Goal: Task Accomplishment & Management: Complete application form

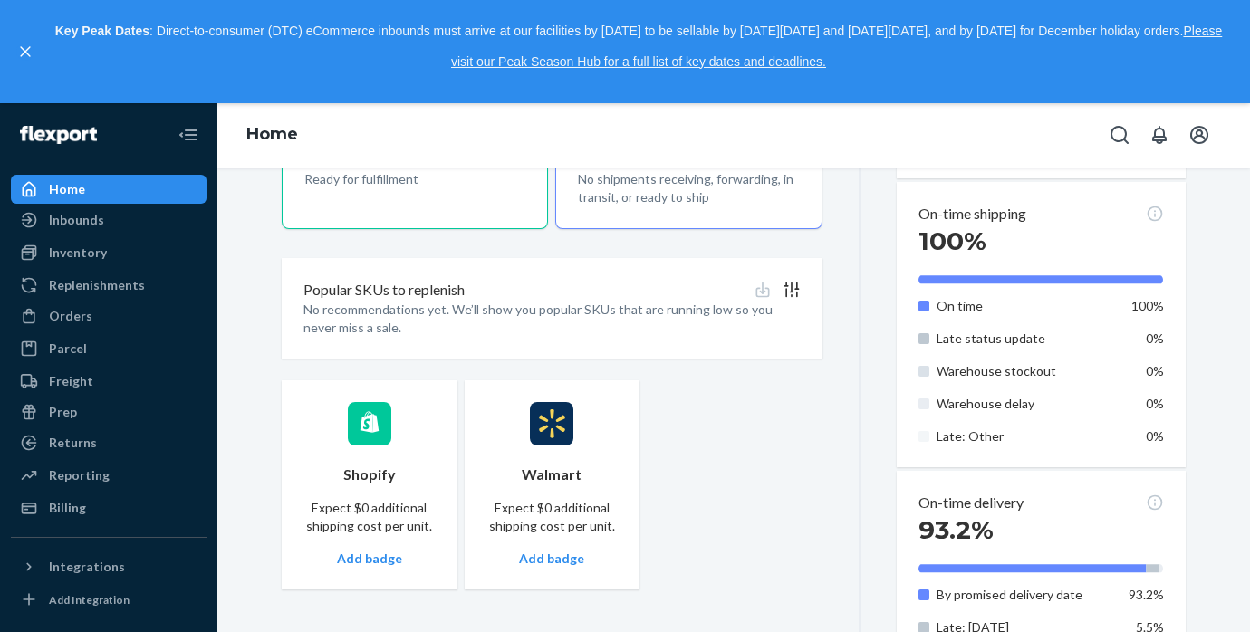
scroll to position [782, 0]
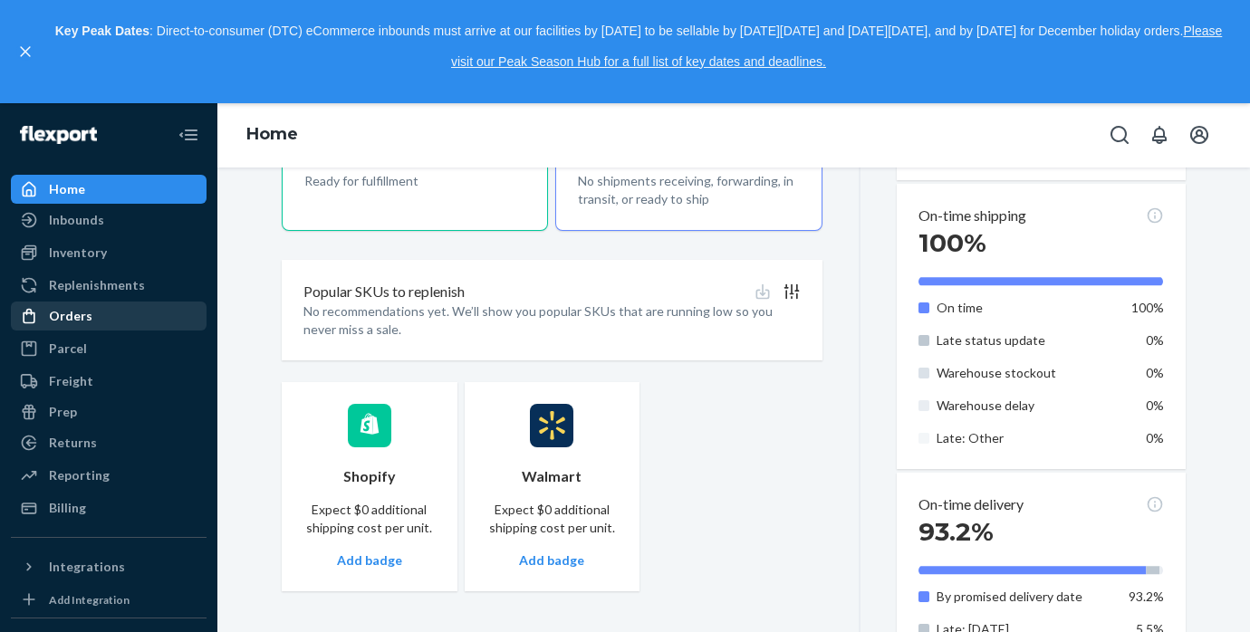
click at [95, 314] on div "Orders" at bounding box center [109, 315] width 192 height 25
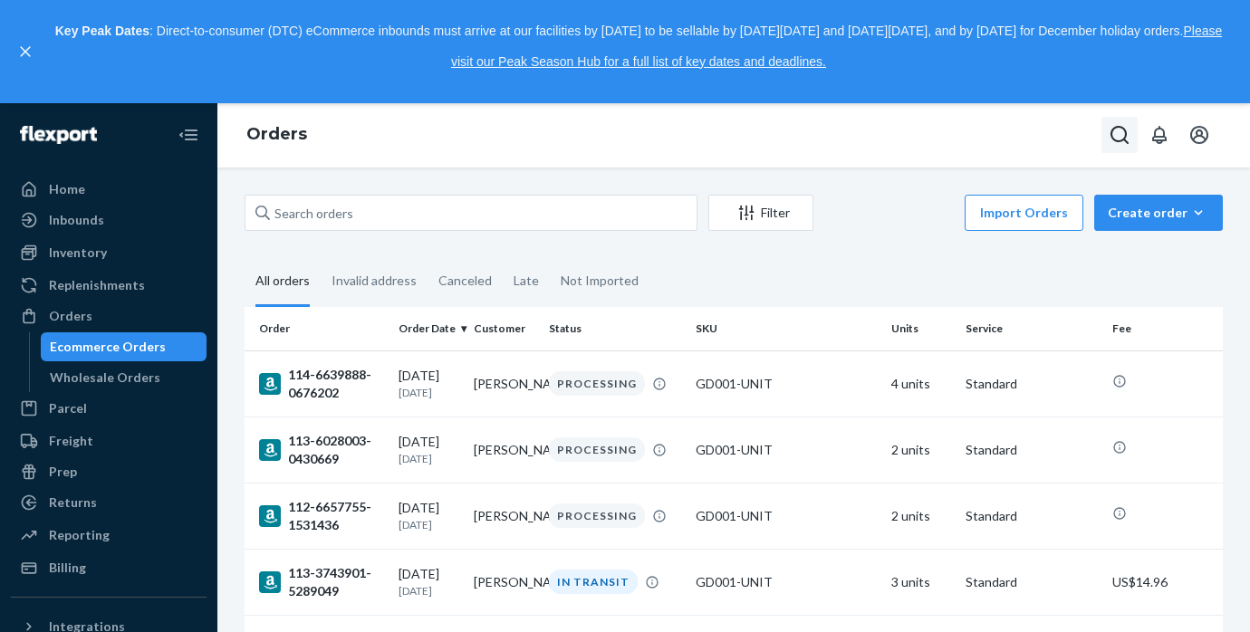
click at [1117, 141] on icon "Open Search Box" at bounding box center [1119, 135] width 18 height 18
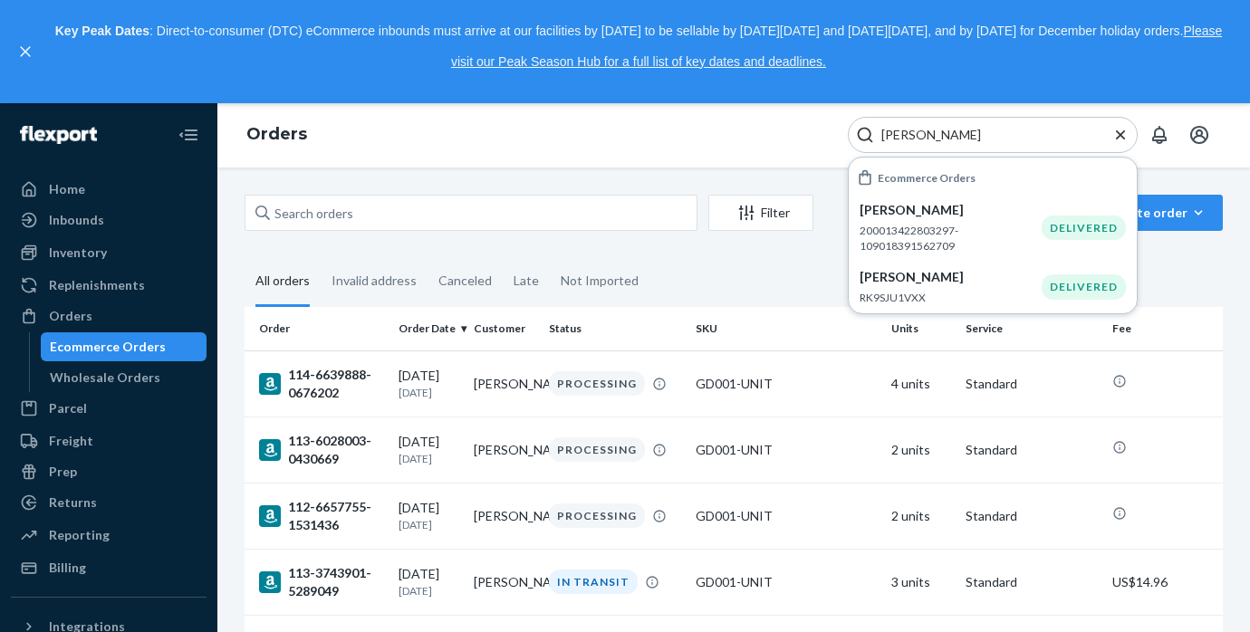
type input "[PERSON_NAME]"
drag, startPoint x: 938, startPoint y: 166, endPoint x: 937, endPoint y: 216, distance: 49.8
click at [937, 216] on div "Import Orders Create order Ecommerce order Removal order" at bounding box center [1023, 215] width 399 height 41
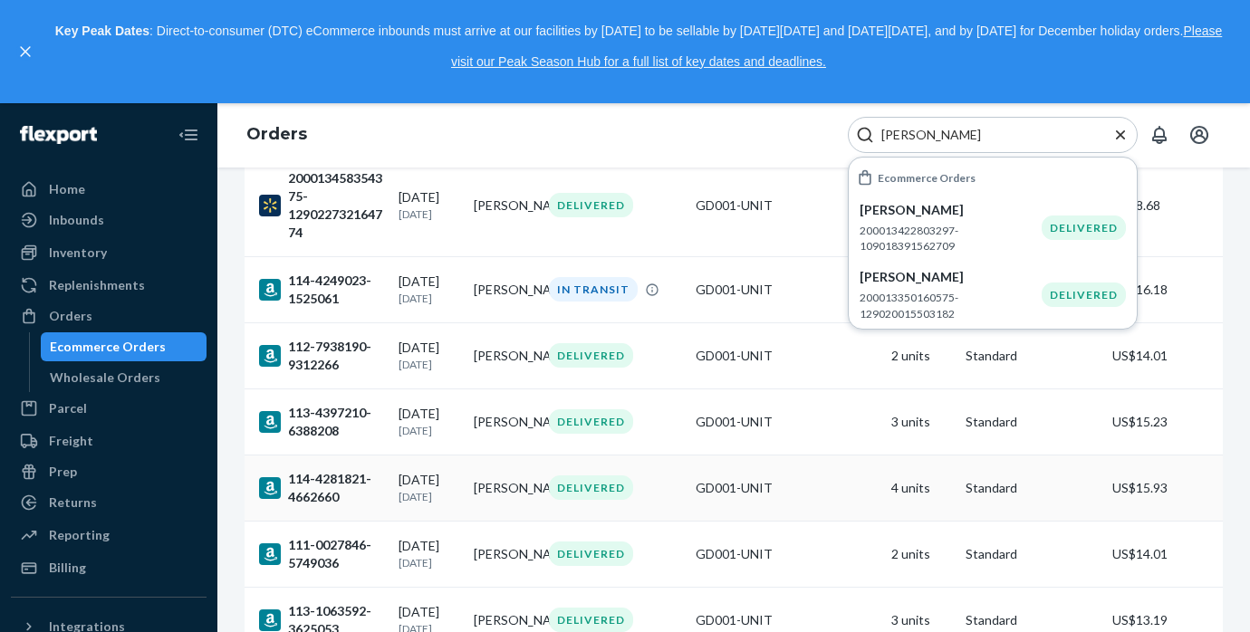
scroll to position [1006, 0]
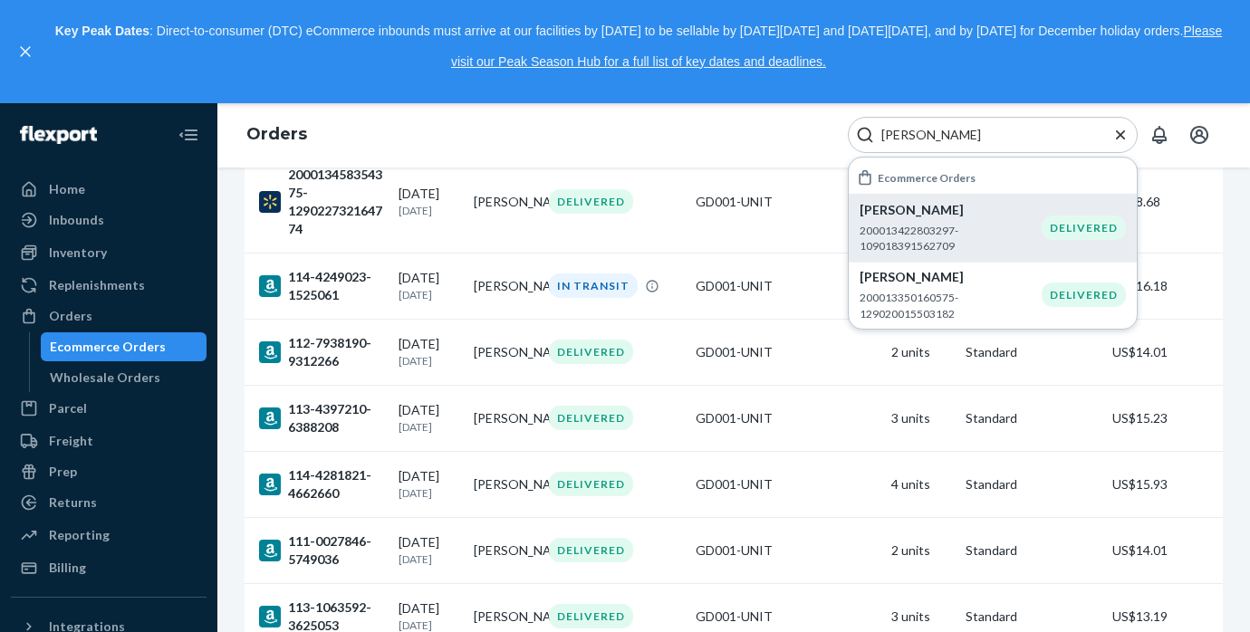
click at [938, 221] on div "[PERSON_NAME] 200013422803297-109018391562709" at bounding box center [951, 227] width 182 height 53
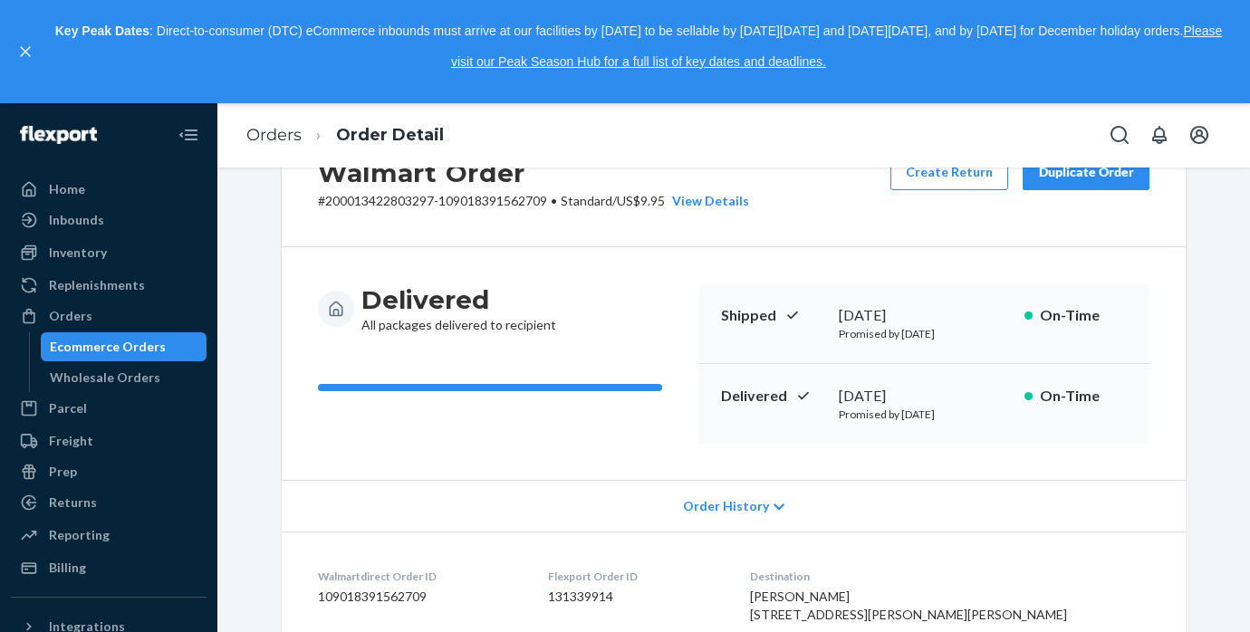
scroll to position [55, 0]
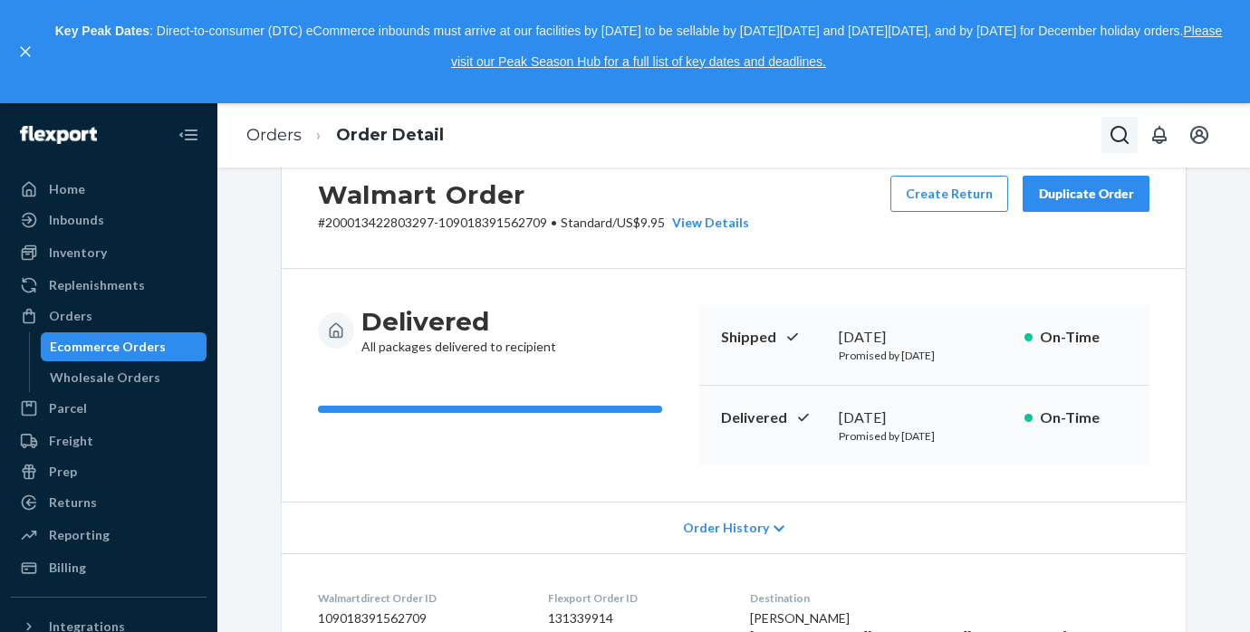
click at [1120, 128] on icon "Open Search Box" at bounding box center [1119, 135] width 18 height 18
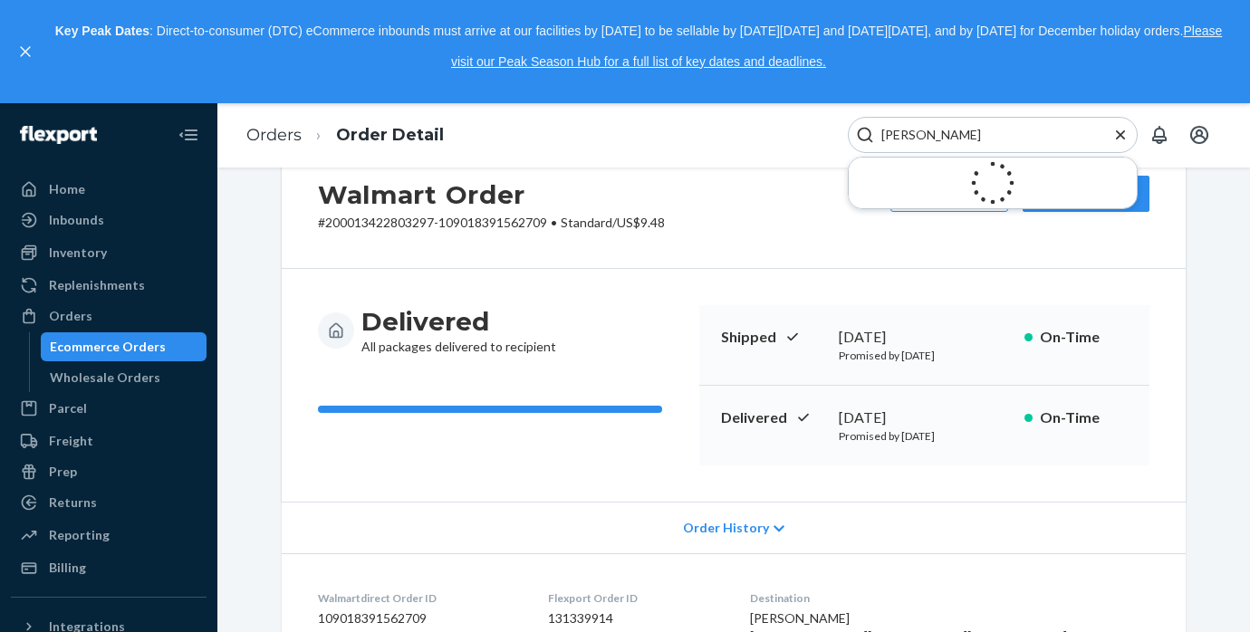
type input "[PERSON_NAME]"
drag, startPoint x: 984, startPoint y: 121, endPoint x: 953, endPoint y: 281, distance: 162.4
click at [953, 281] on div "Delivered All packages delivered to recipient Shipped [DATE] Promised by [DATE]…" at bounding box center [734, 385] width 904 height 233
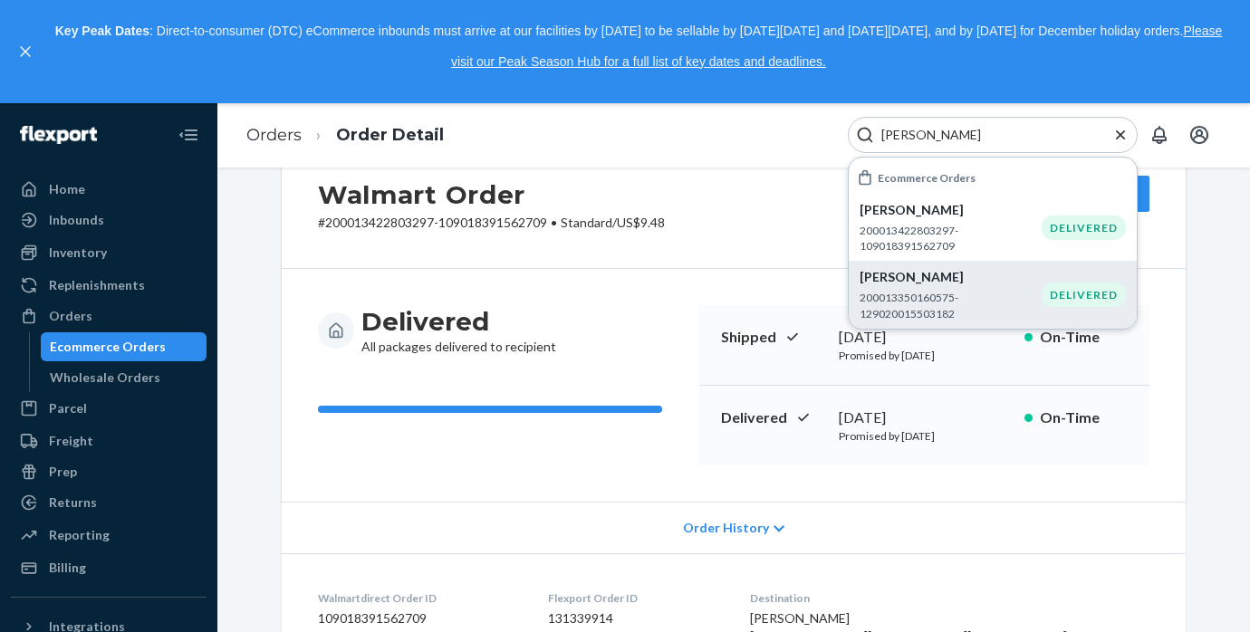
click at [952, 295] on p "200013350160575-129020015503182" at bounding box center [951, 305] width 182 height 31
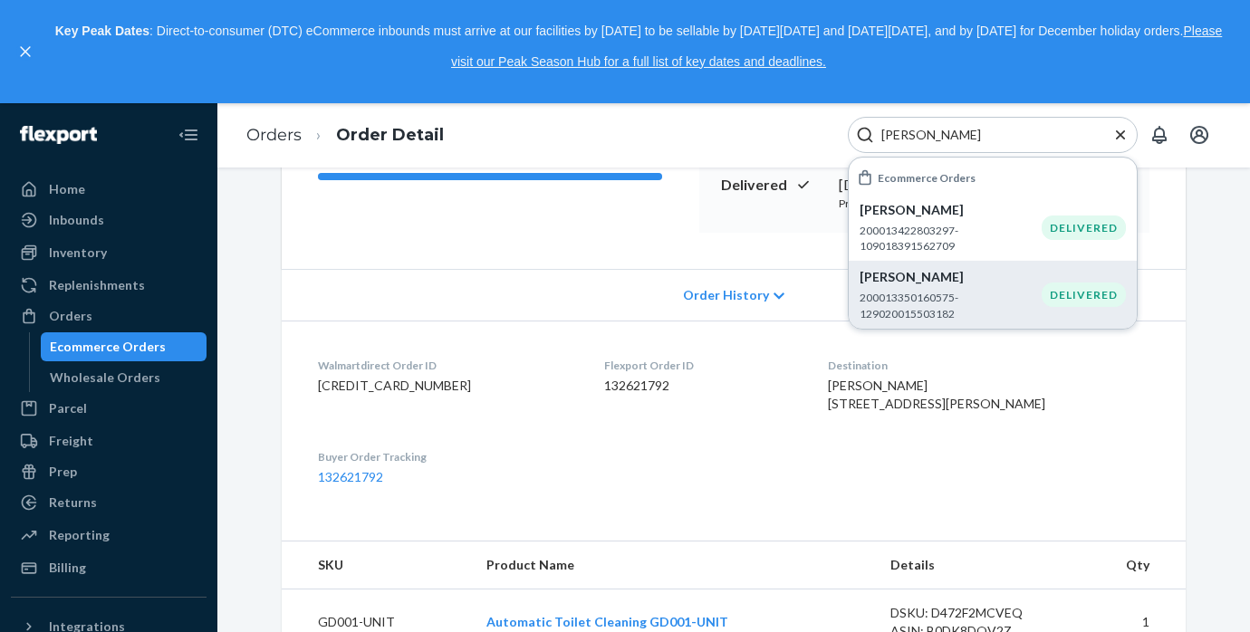
scroll to position [330, 0]
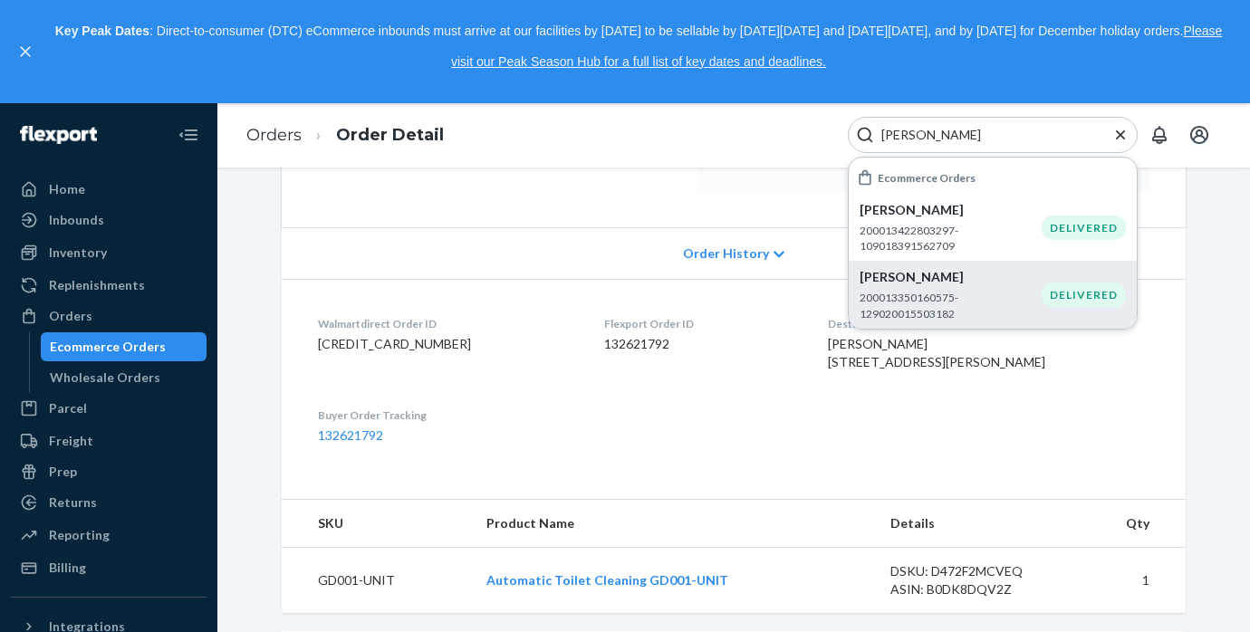
click at [1119, 138] on icon "Close Search" at bounding box center [1120, 135] width 18 height 18
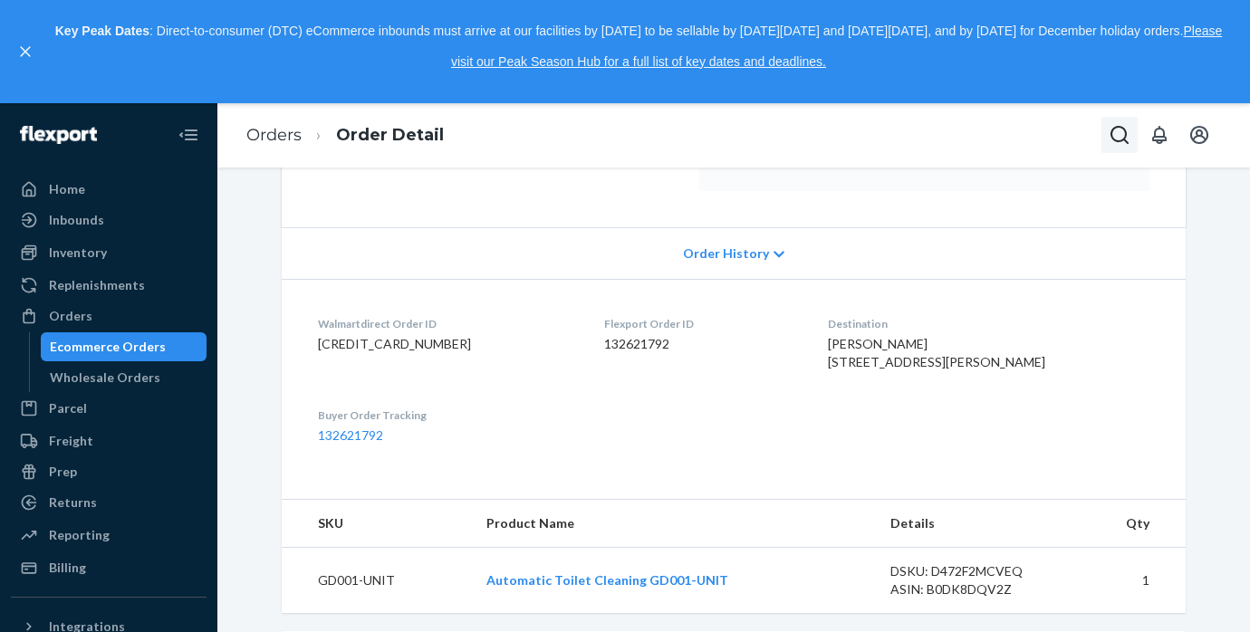
click at [1124, 137] on icon "Open Search Box" at bounding box center [1120, 135] width 22 height 22
type input "wake forest"
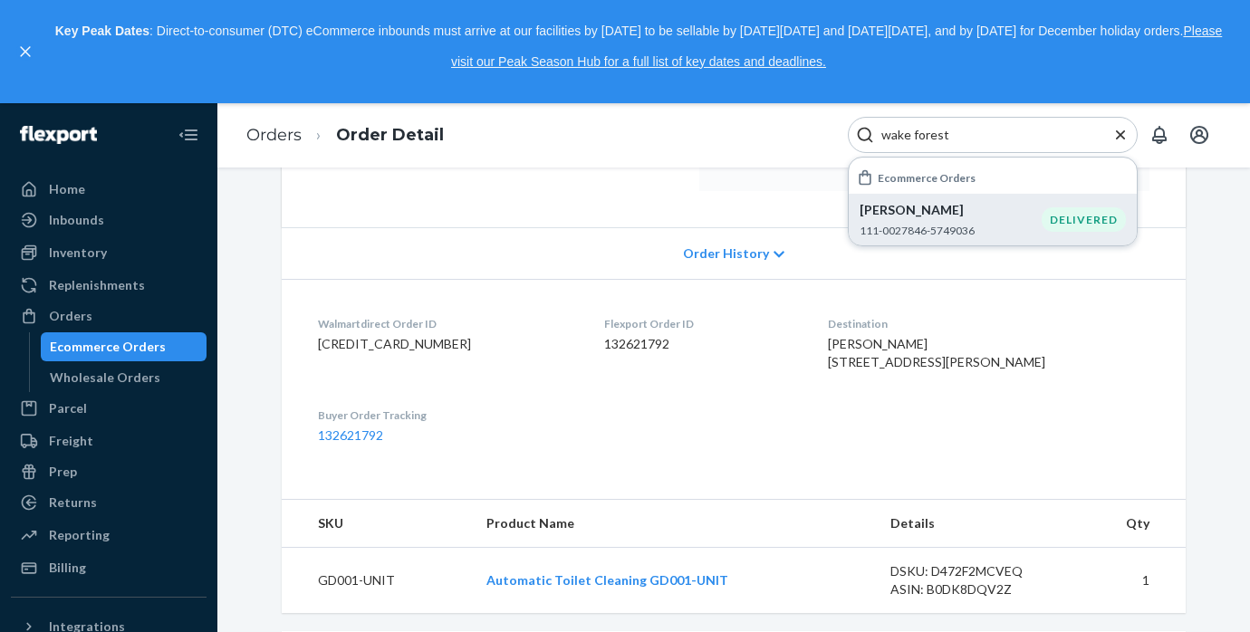
click at [976, 226] on p "111-0027846-5749036" at bounding box center [951, 230] width 182 height 15
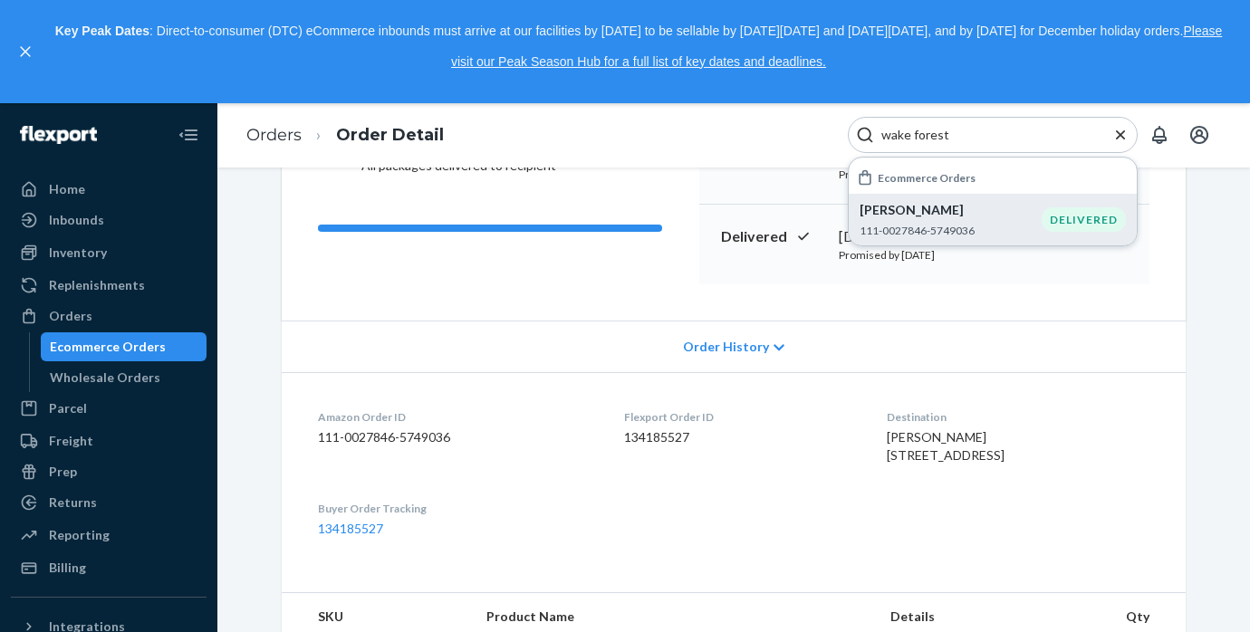
scroll to position [270, 0]
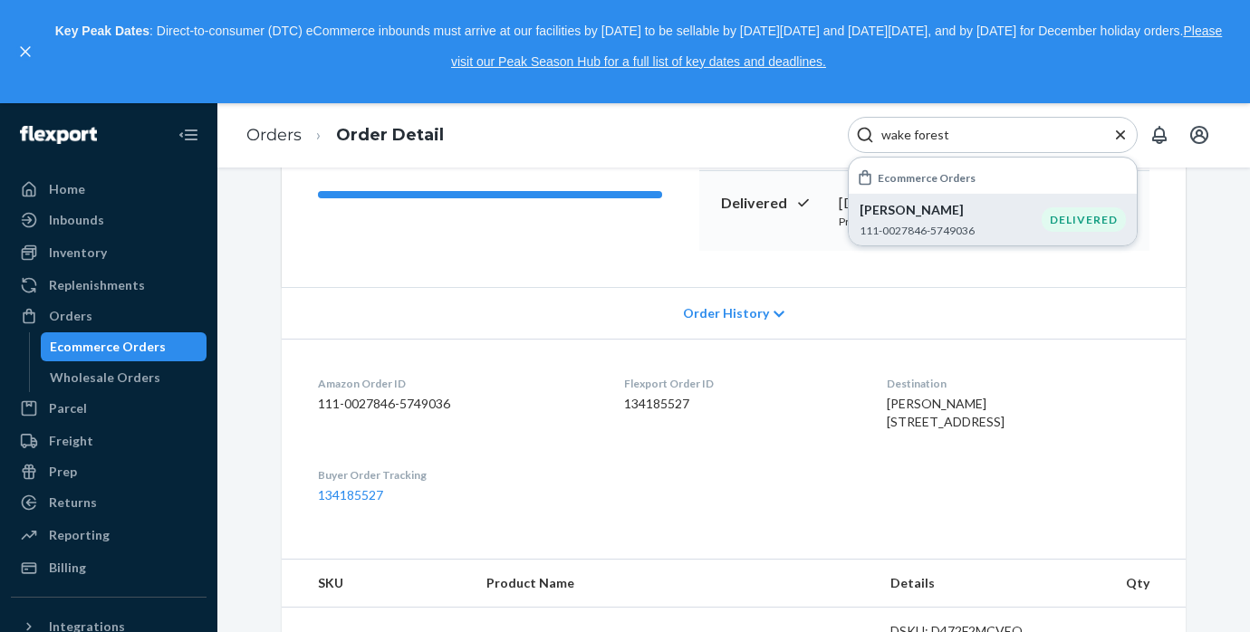
click at [984, 139] on input "wake forest" at bounding box center [985, 135] width 223 height 18
click at [1121, 134] on icon "Close Search" at bounding box center [1120, 134] width 9 height 9
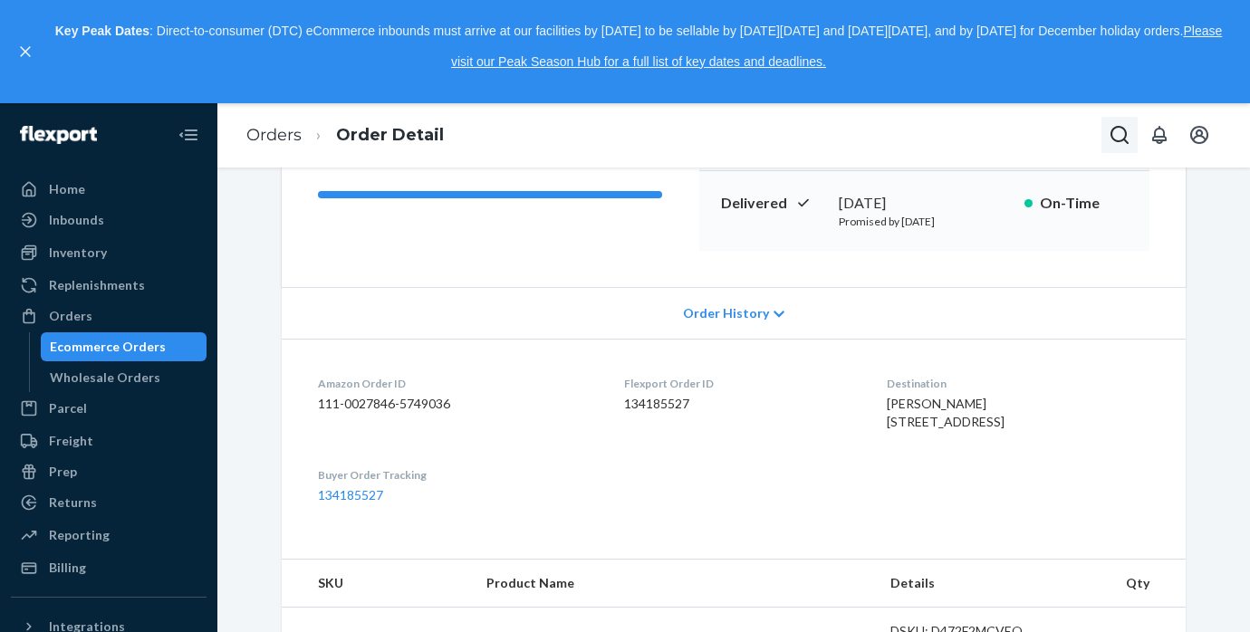
click at [1132, 136] on button "Open Search Box" at bounding box center [1119, 135] width 36 height 36
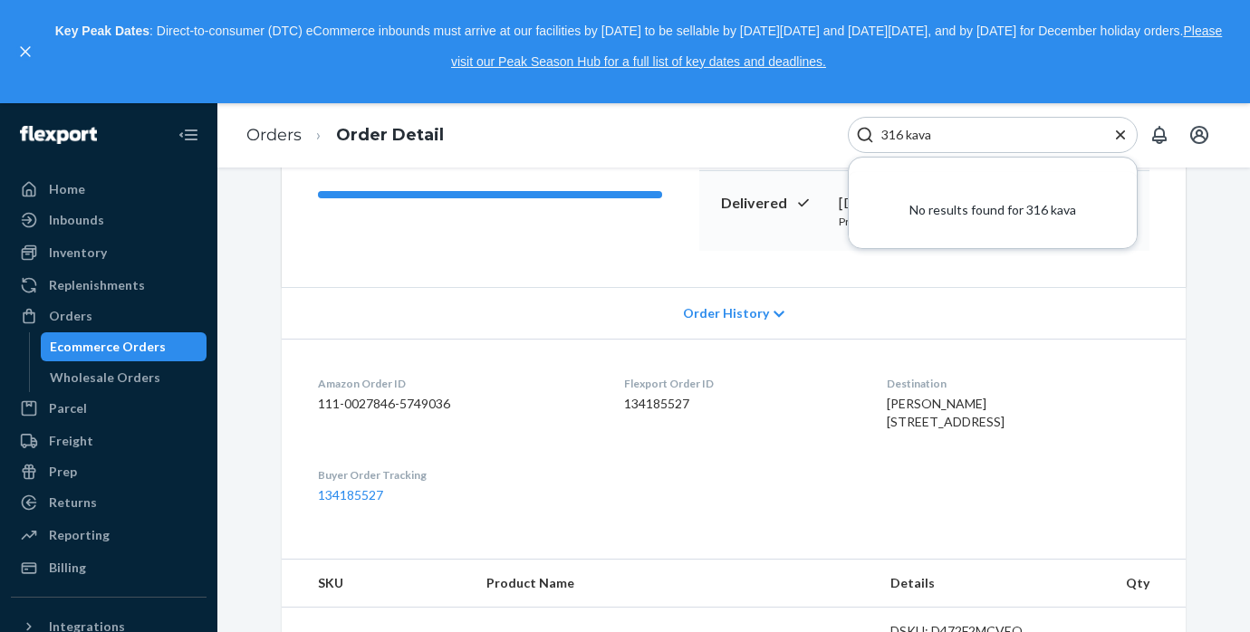
type input "316 kava"
click at [1123, 134] on icon "Close Search" at bounding box center [1120, 135] width 18 height 18
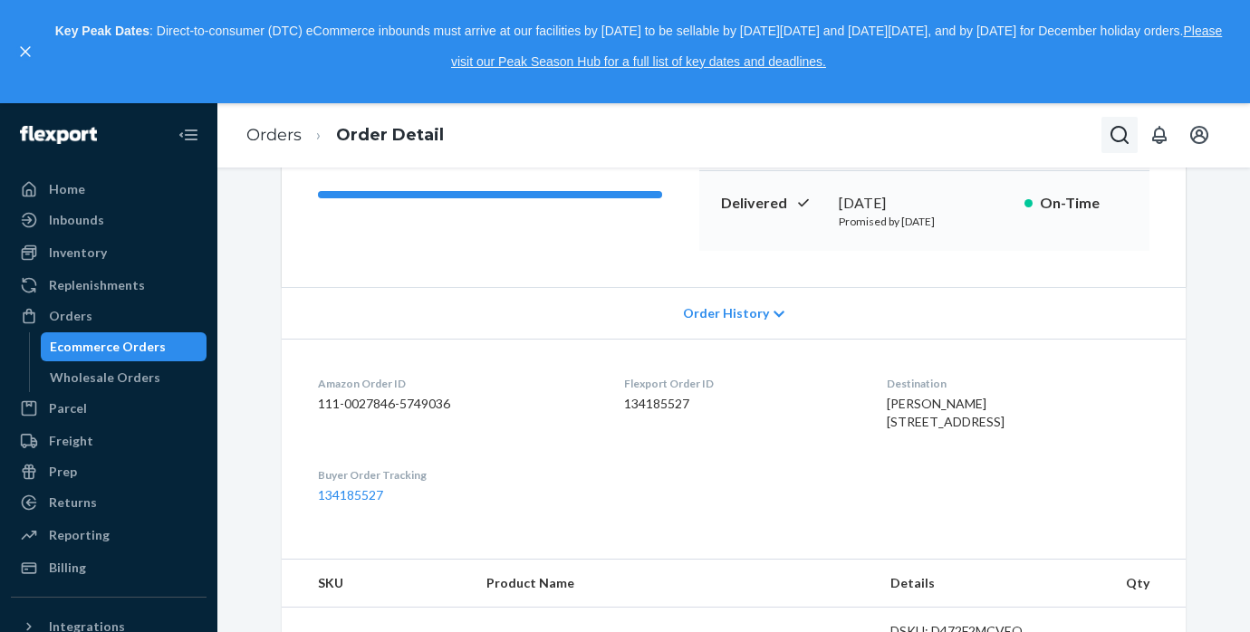
click at [1126, 129] on icon "Open Search Box" at bounding box center [1120, 135] width 22 height 22
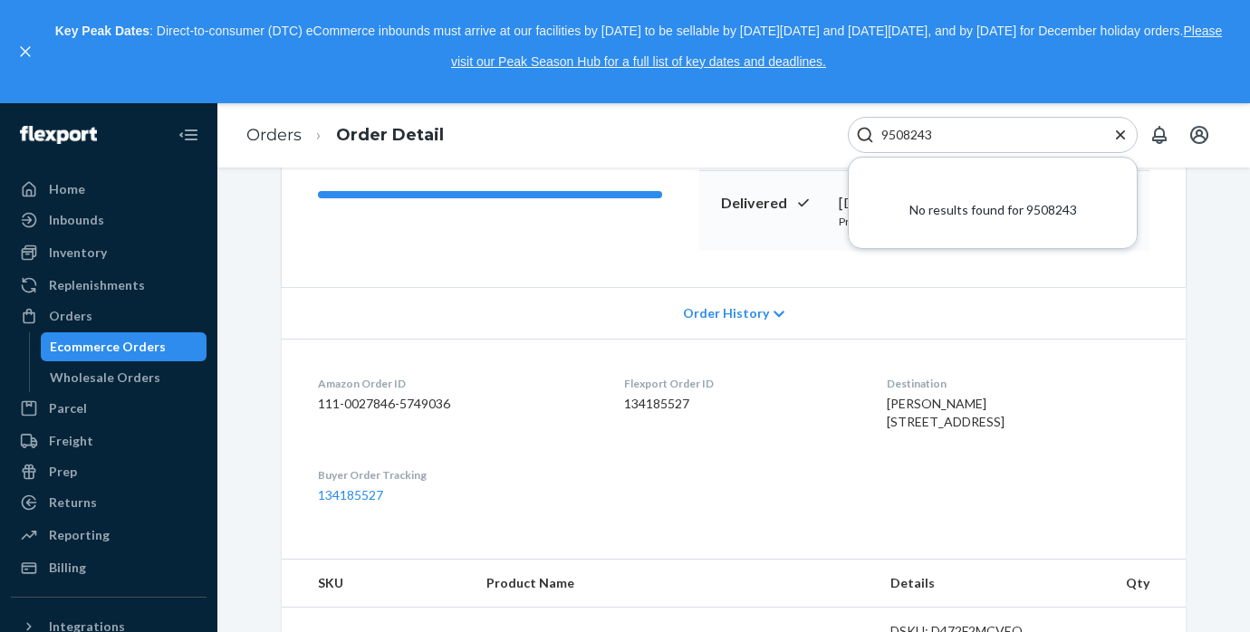
type input "9508243"
click at [108, 343] on div "Ecommerce Orders" at bounding box center [108, 347] width 116 height 18
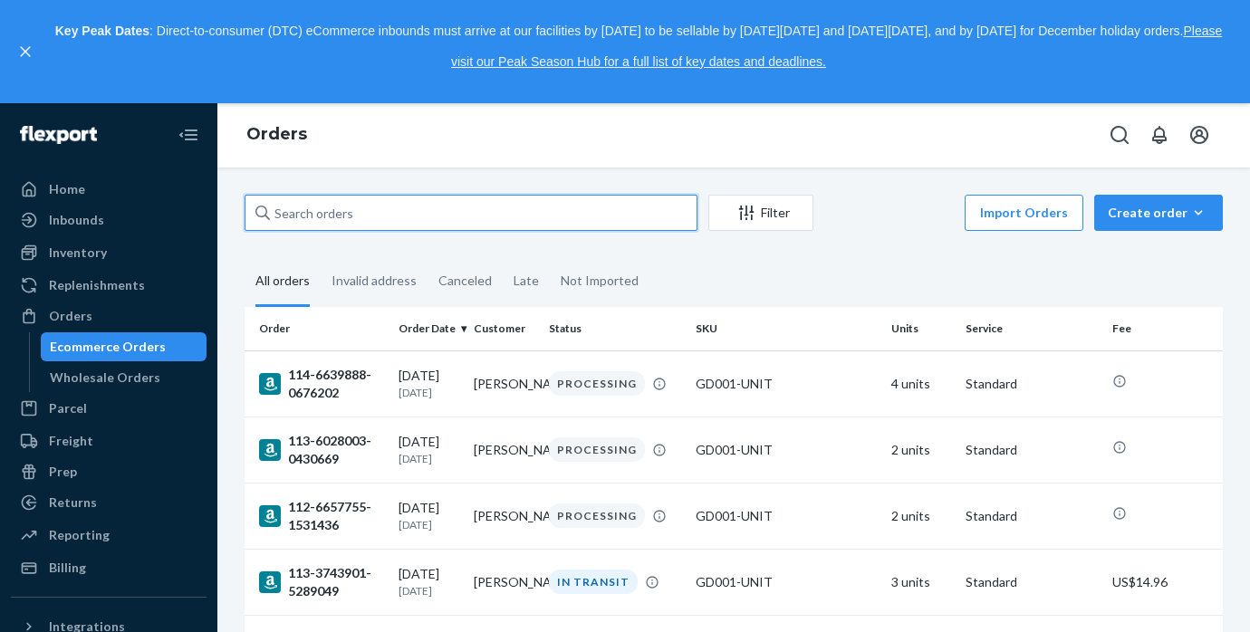
click at [384, 218] on input "text" at bounding box center [471, 213] width 453 height 36
paste input "9508243"
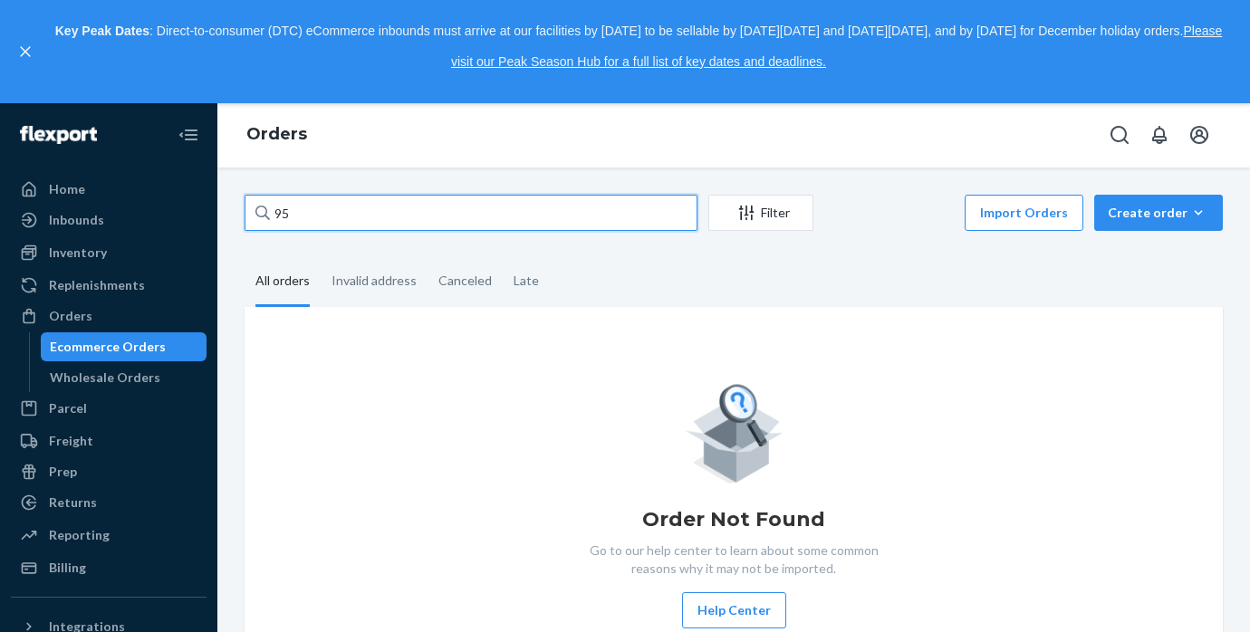
type input "9"
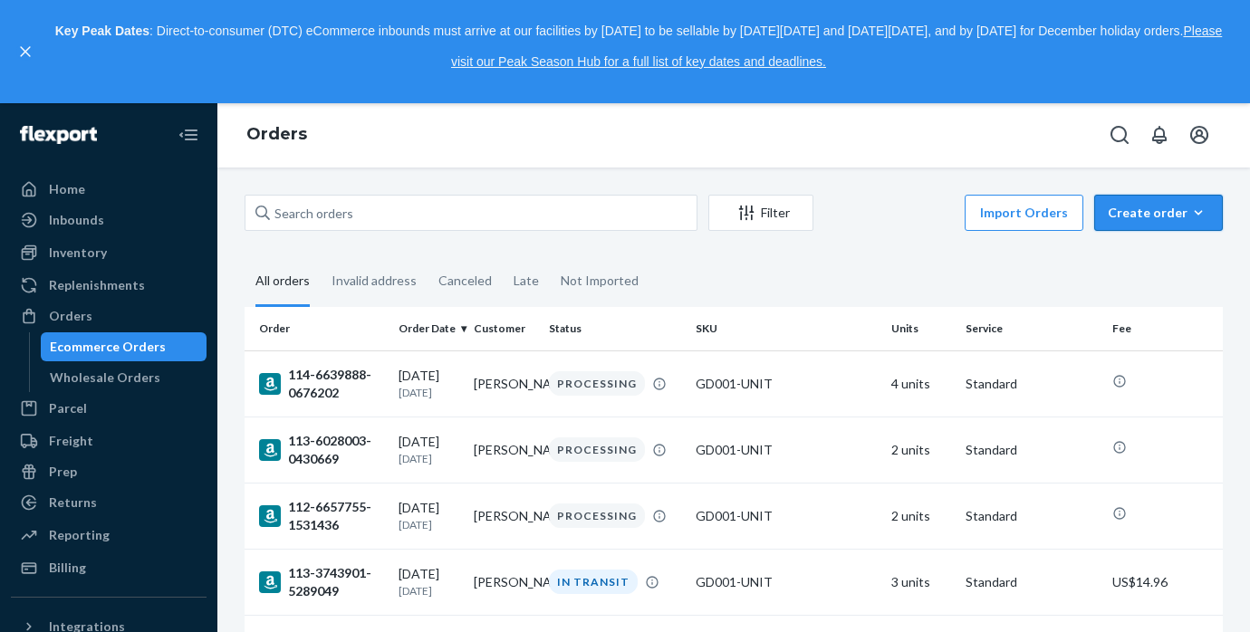
click at [1170, 213] on div "Create order" at bounding box center [1158, 213] width 101 height 18
click at [1162, 262] on span "Ecommerce order" at bounding box center [1169, 256] width 112 height 13
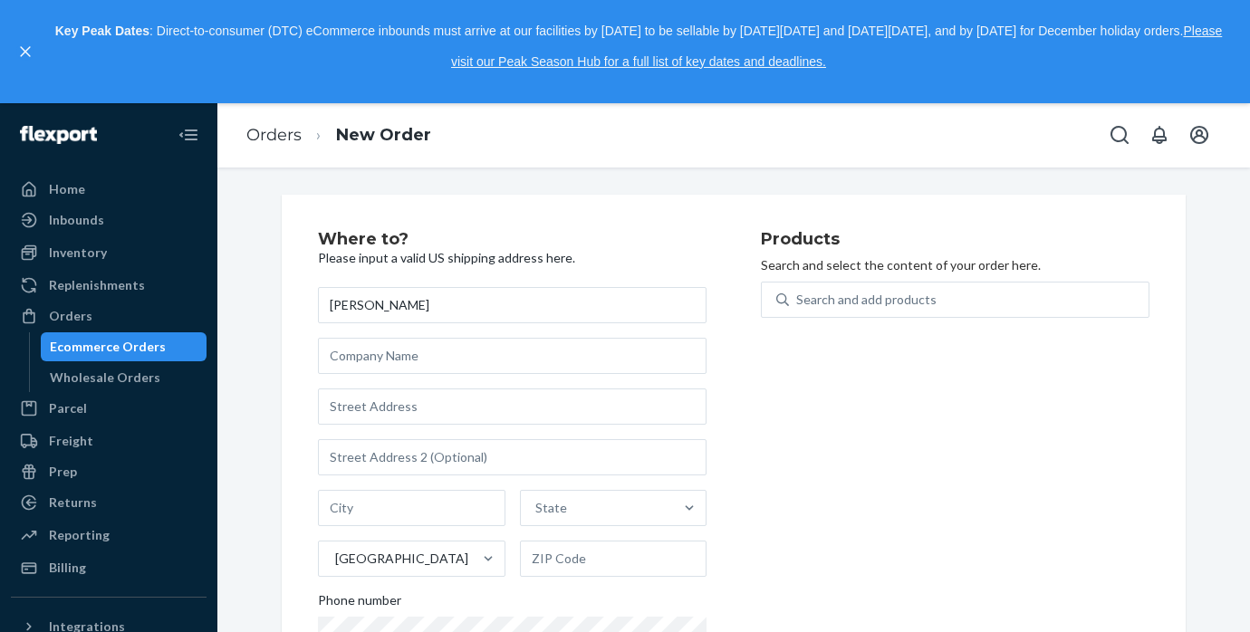
type input "[PERSON_NAME]"
paste input "[STREET_ADDRESS][PERSON_NAME]"
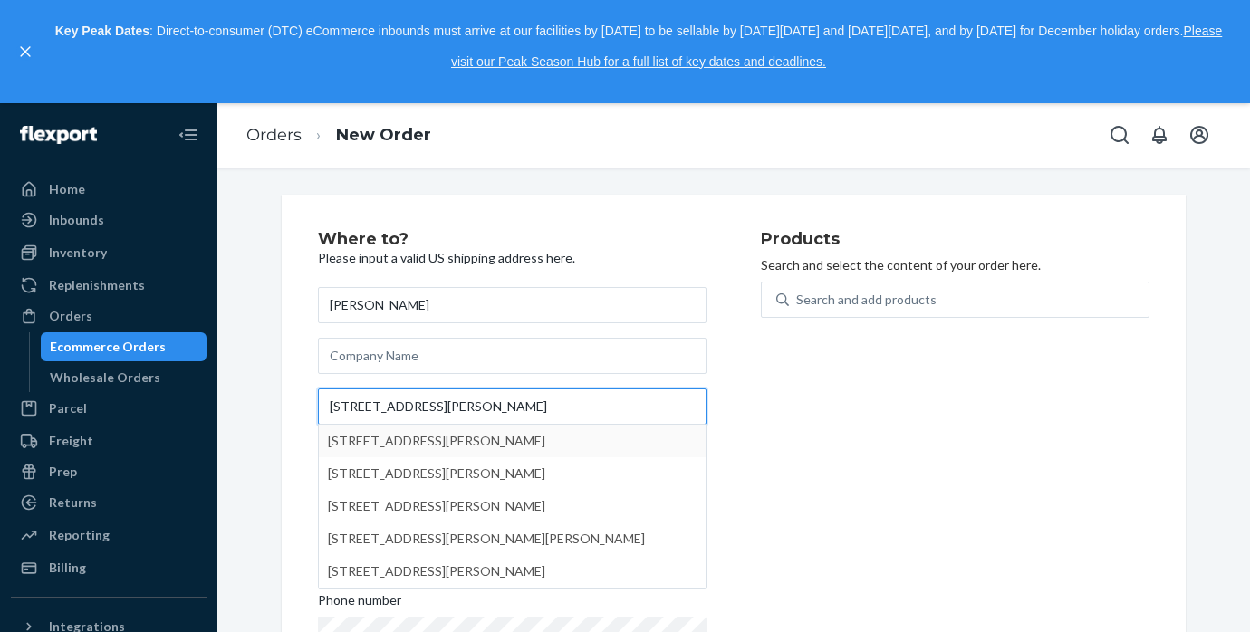
type input "[STREET_ADDRESS][PERSON_NAME]"
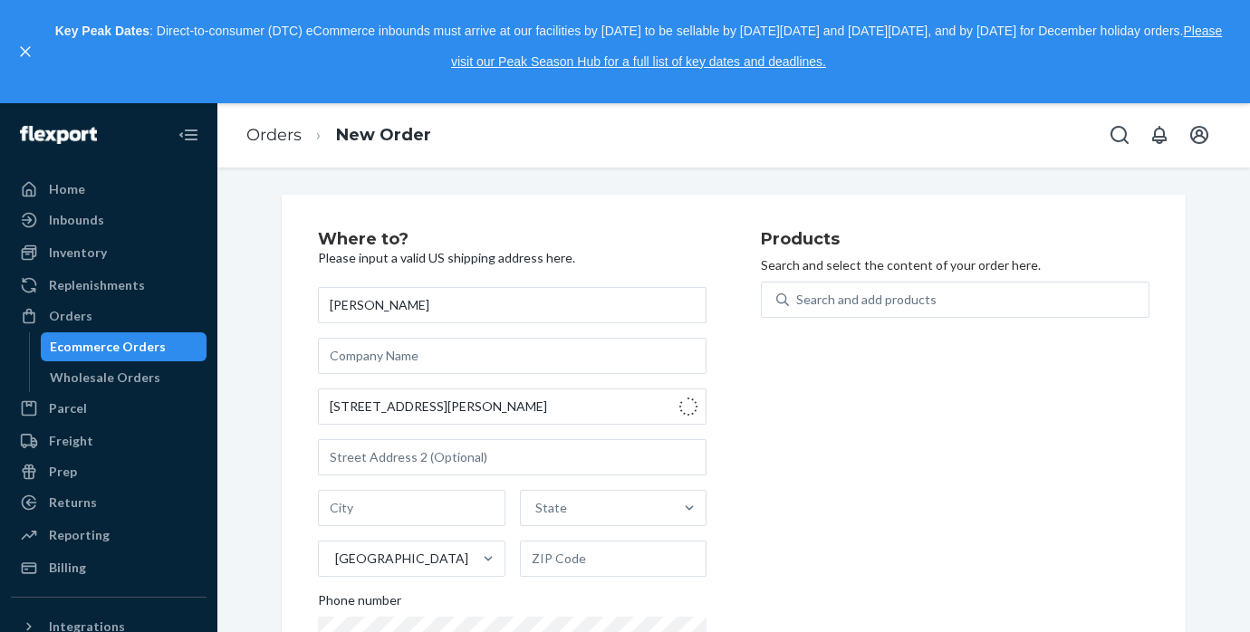
type input "Wake Forest"
type input "27587"
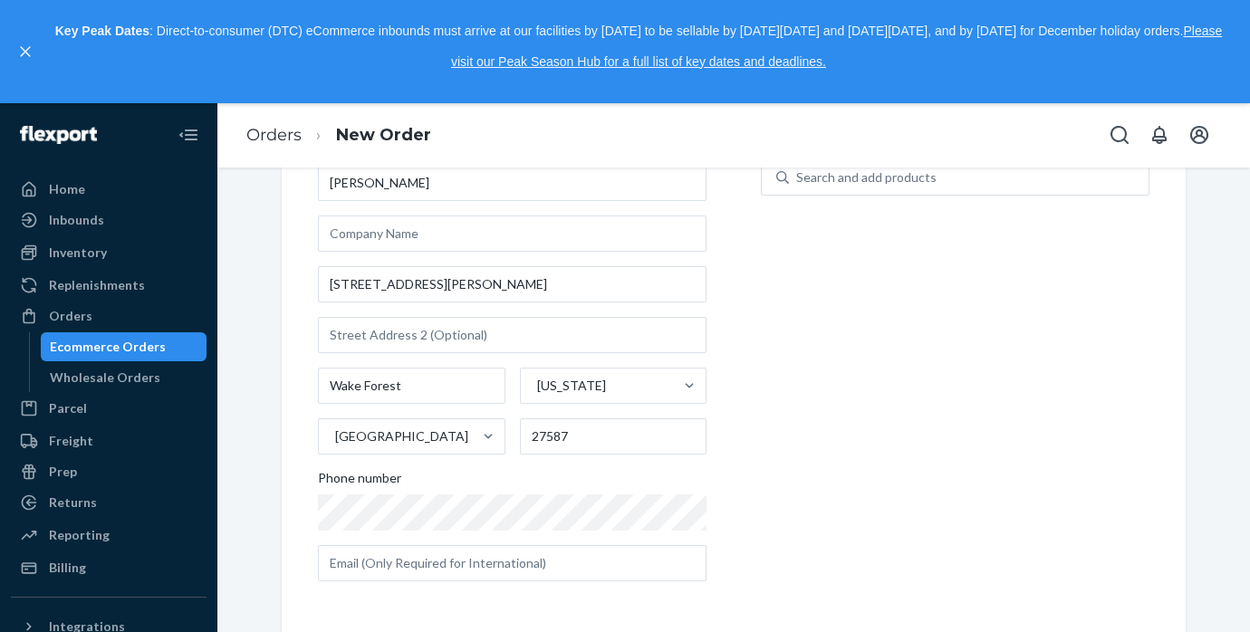
scroll to position [121, 0]
click at [868, 455] on div "Products Search and select the content of your order here. Search and add produ…" at bounding box center [955, 353] width 389 height 487
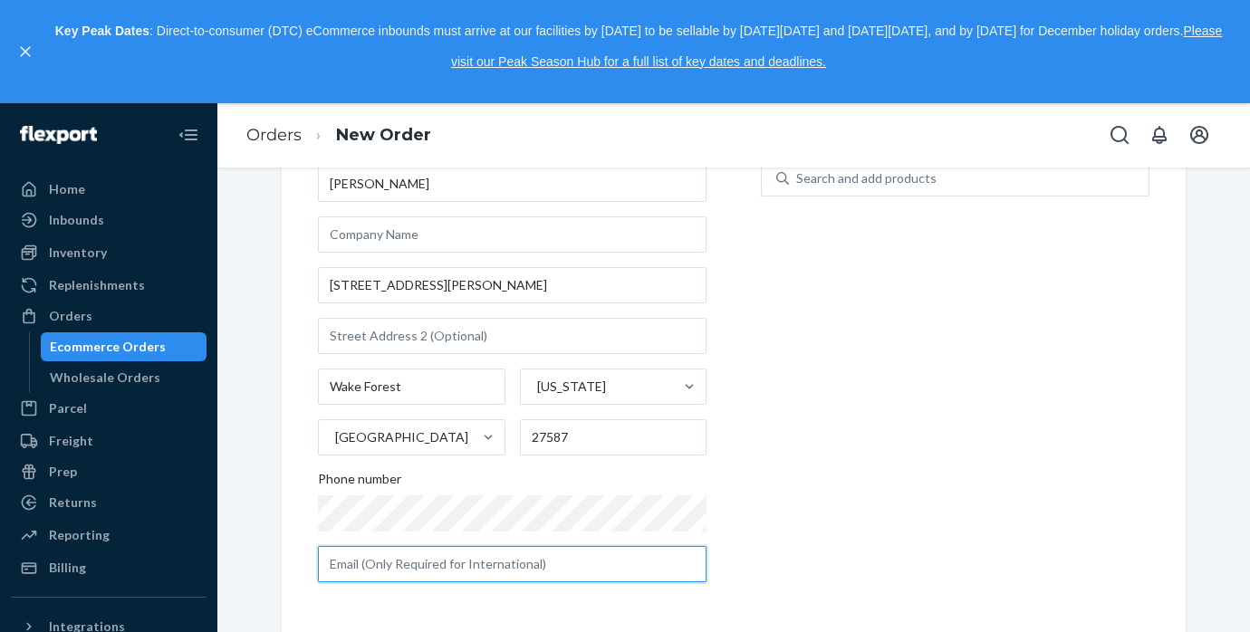
paste input "[EMAIL_ADDRESS][DOMAIN_NAME]"
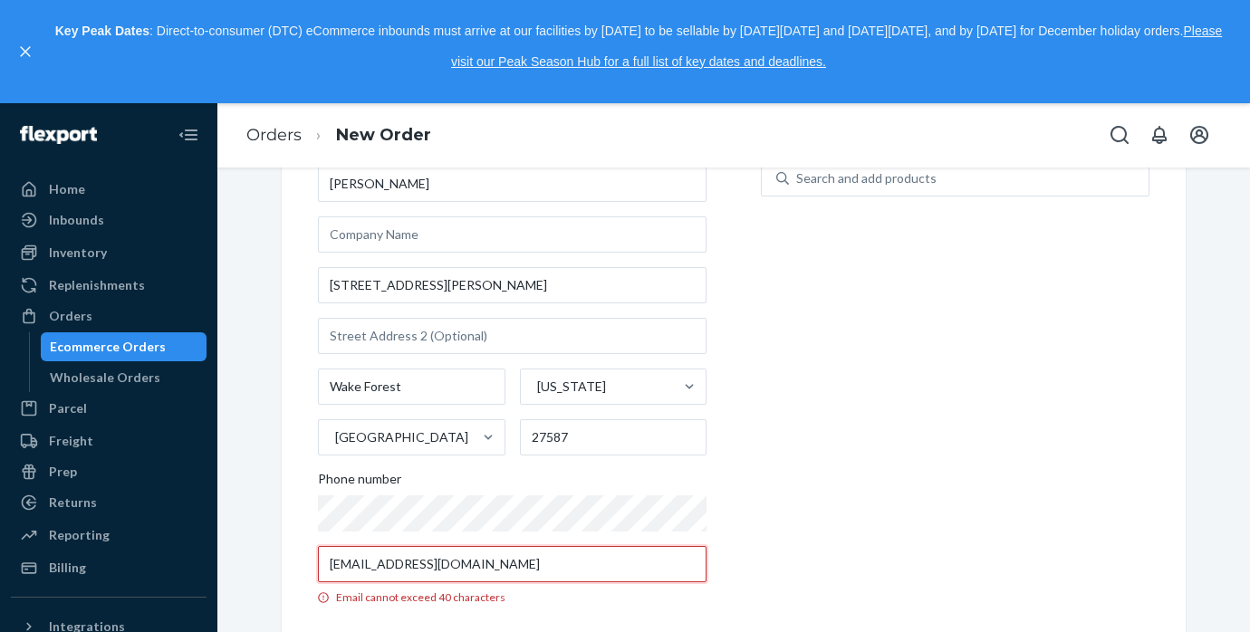
type input "[EMAIL_ADDRESS][DOMAIN_NAME]"
click at [888, 492] on div "Products Search and select the content of your order here. Search and add produ…" at bounding box center [955, 365] width 389 height 510
click at [508, 571] on input "[EMAIL_ADDRESS][DOMAIN_NAME]" at bounding box center [512, 564] width 389 height 36
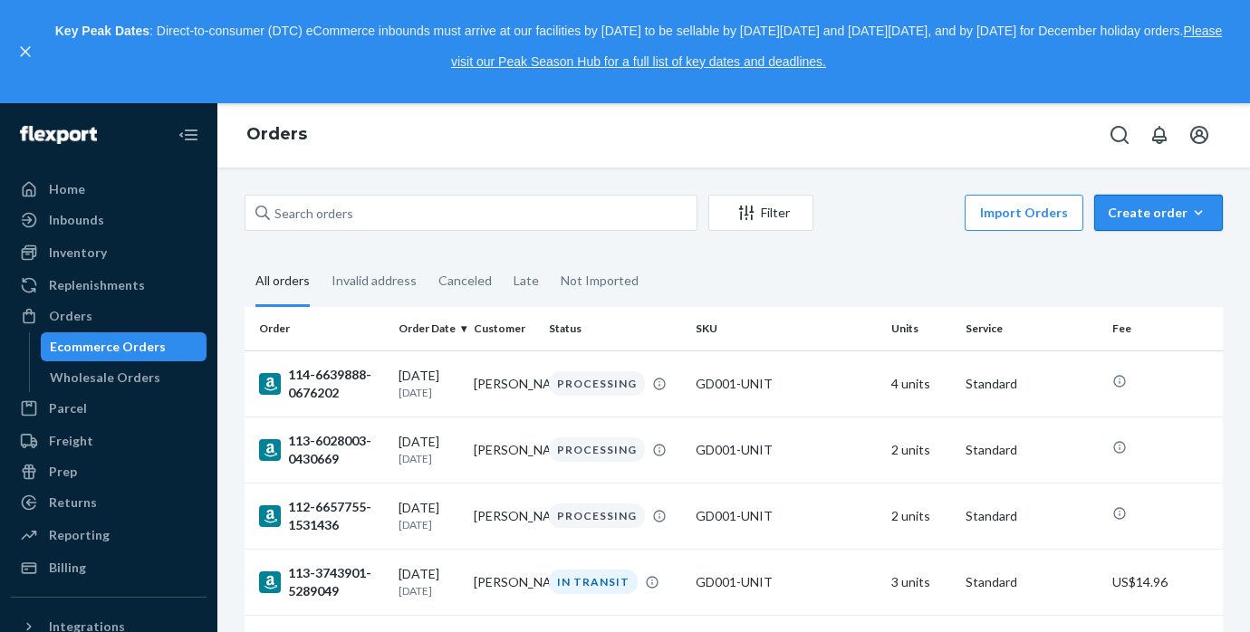
click at [1148, 218] on div "Create order" at bounding box center [1158, 213] width 101 height 18
click at [1163, 256] on span "Ecommerce order" at bounding box center [1169, 256] width 112 height 13
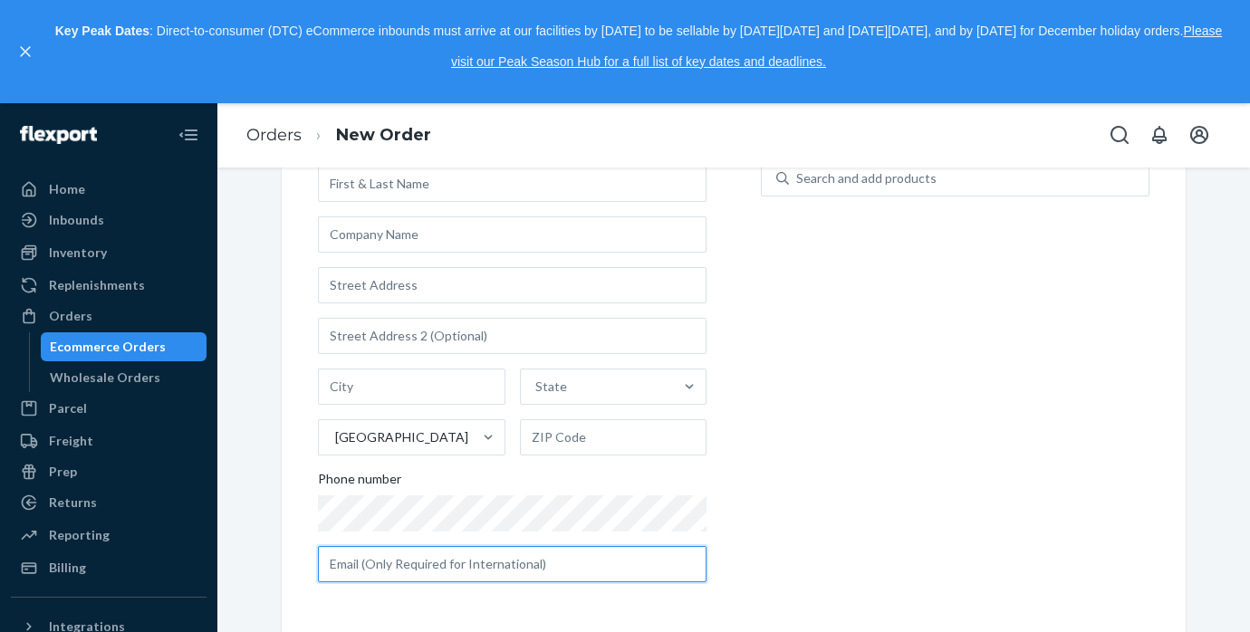
paste input "[EMAIL_ADDRESS][DOMAIN_NAME]"
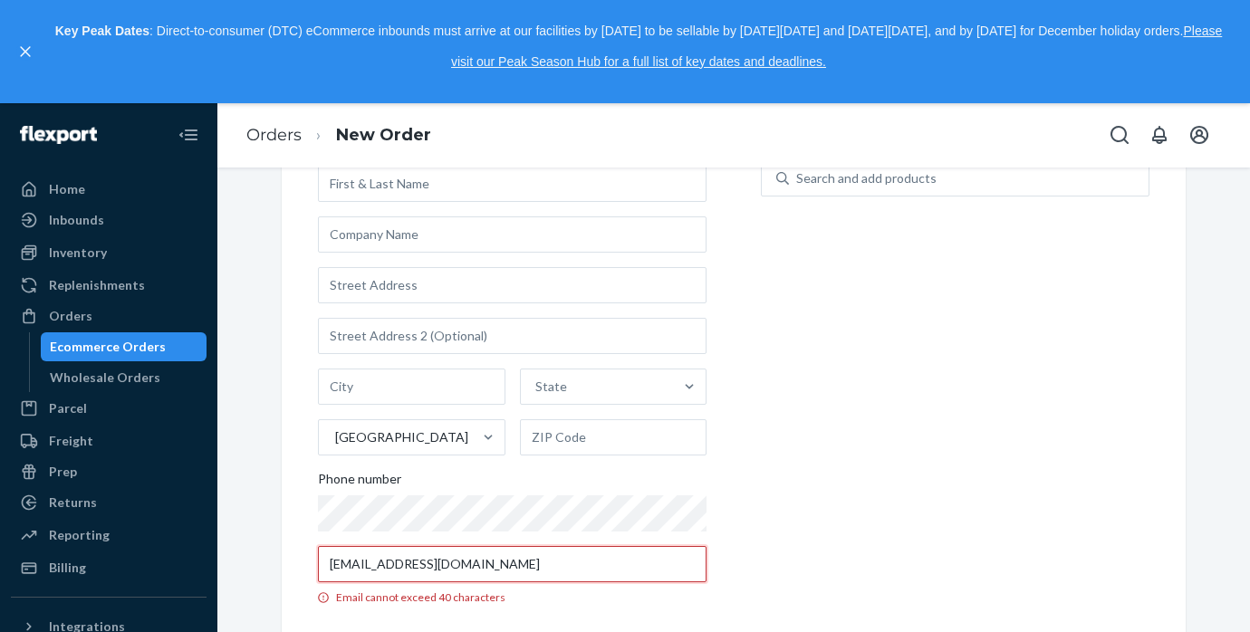
click at [491, 567] on input "[EMAIL_ADDRESS][DOMAIN_NAME]" at bounding box center [512, 564] width 389 height 36
click at [983, 418] on div "Products Search and select the content of your order here. Search and add produ…" at bounding box center [955, 365] width 389 height 510
drag, startPoint x: 657, startPoint y: 563, endPoint x: 284, endPoint y: 570, distance: 373.2
click at [284, 570] on div "Where to? Please input a valid US shipping address here. State United States Ph…" at bounding box center [734, 364] width 904 height 582
type input "om"
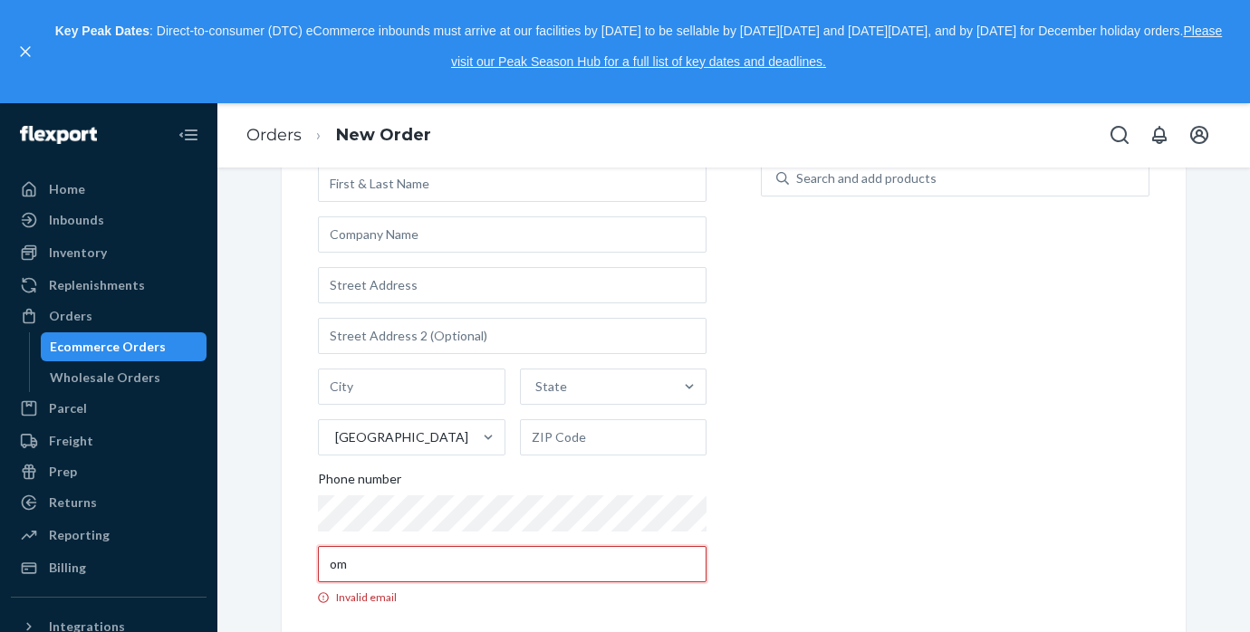
click at [348, 564] on input "om" at bounding box center [512, 564] width 389 height 36
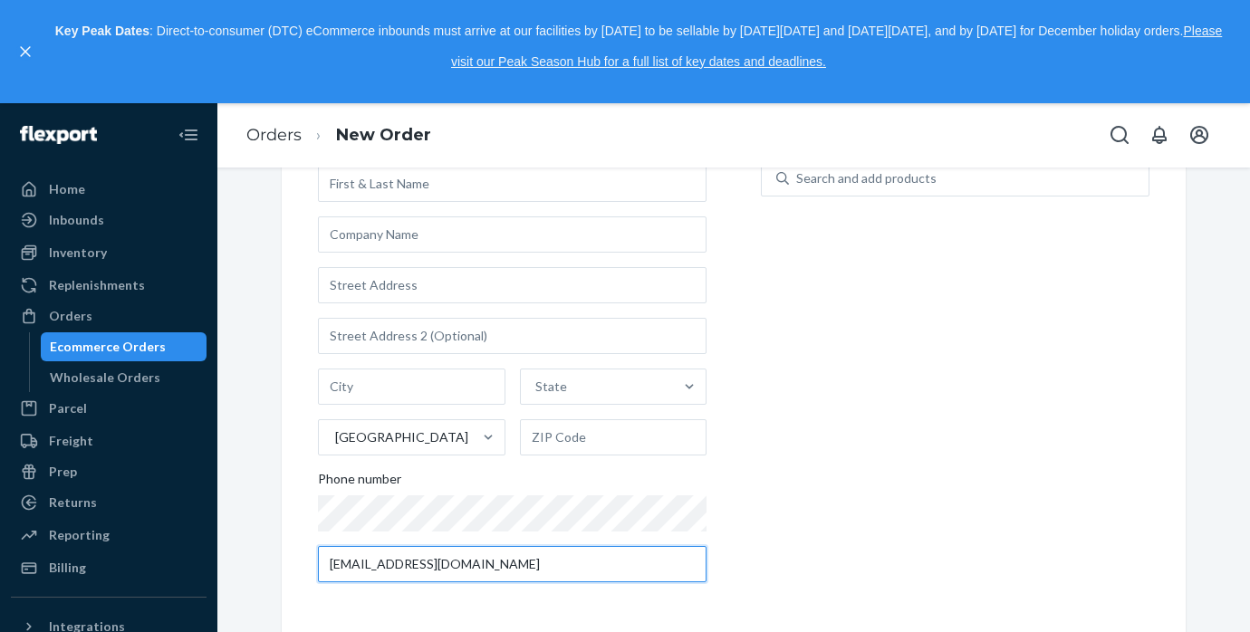
type input "[EMAIL_ADDRESS][DOMAIN_NAME]"
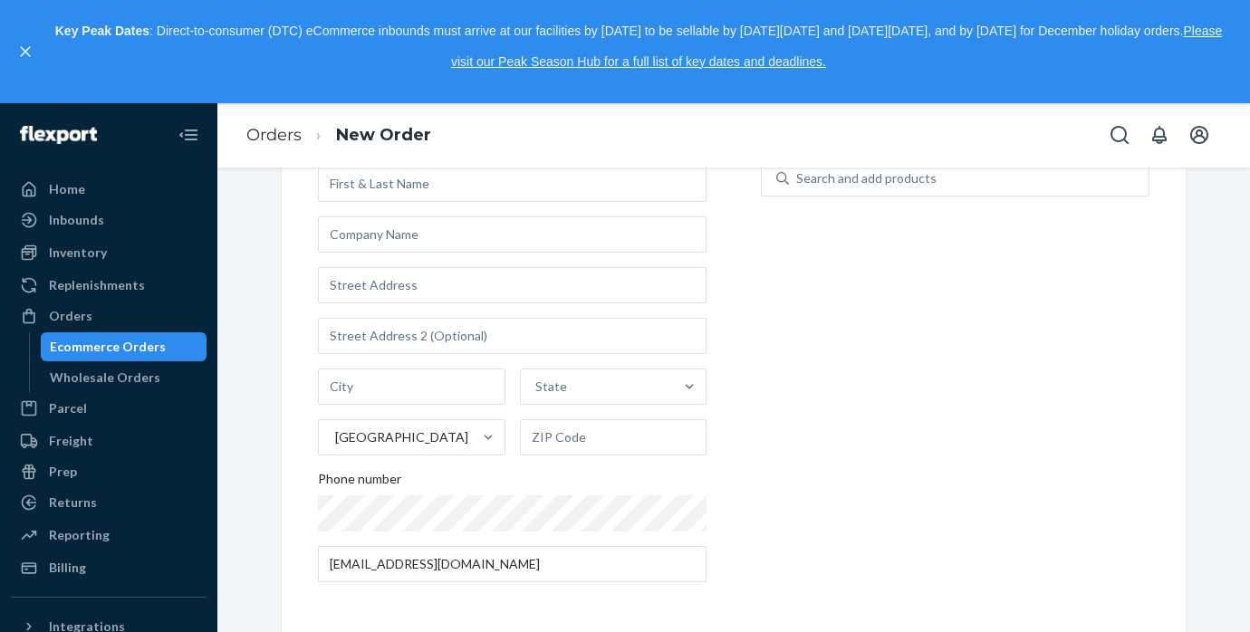
click at [825, 523] on div "Products Search and select the content of your order here. Search and add produ…" at bounding box center [955, 353] width 389 height 487
click at [466, 188] on input "text" at bounding box center [512, 184] width 389 height 36
type input "[PERSON_NAME]"
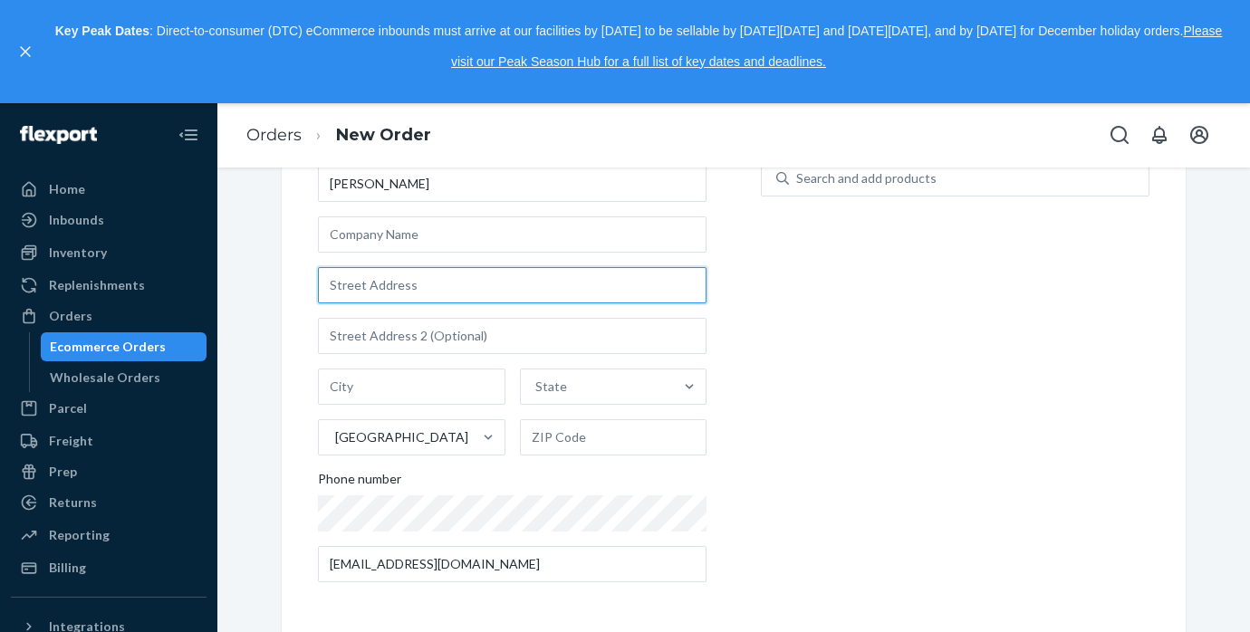
paste input "[STREET_ADDRESS][PERSON_NAME]."
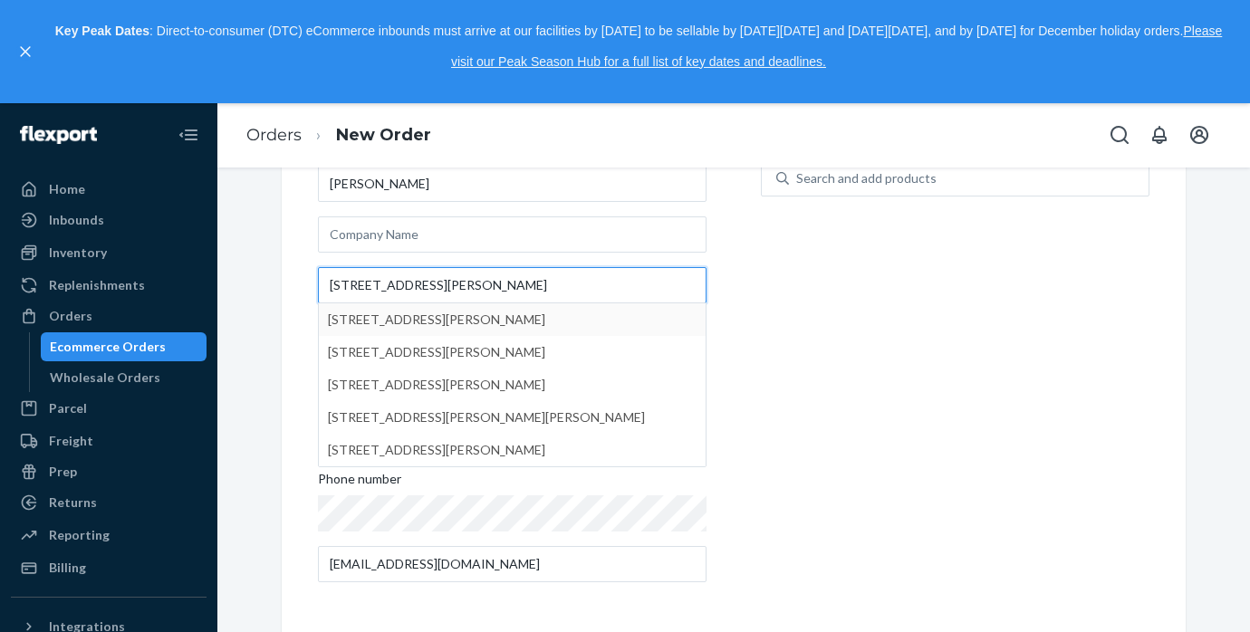
type input "[STREET_ADDRESS][PERSON_NAME]"
type input "Wake Forest"
type input "27587"
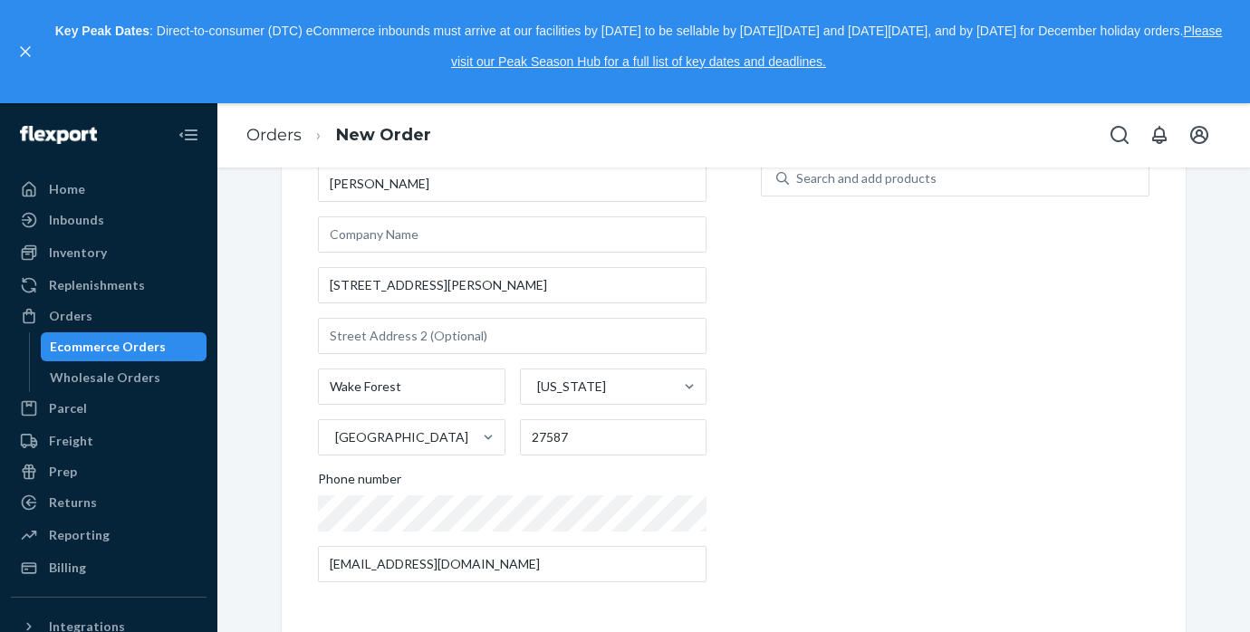
click at [783, 424] on div "Products Search and select the content of your order here. Search and add produ…" at bounding box center [955, 353] width 389 height 487
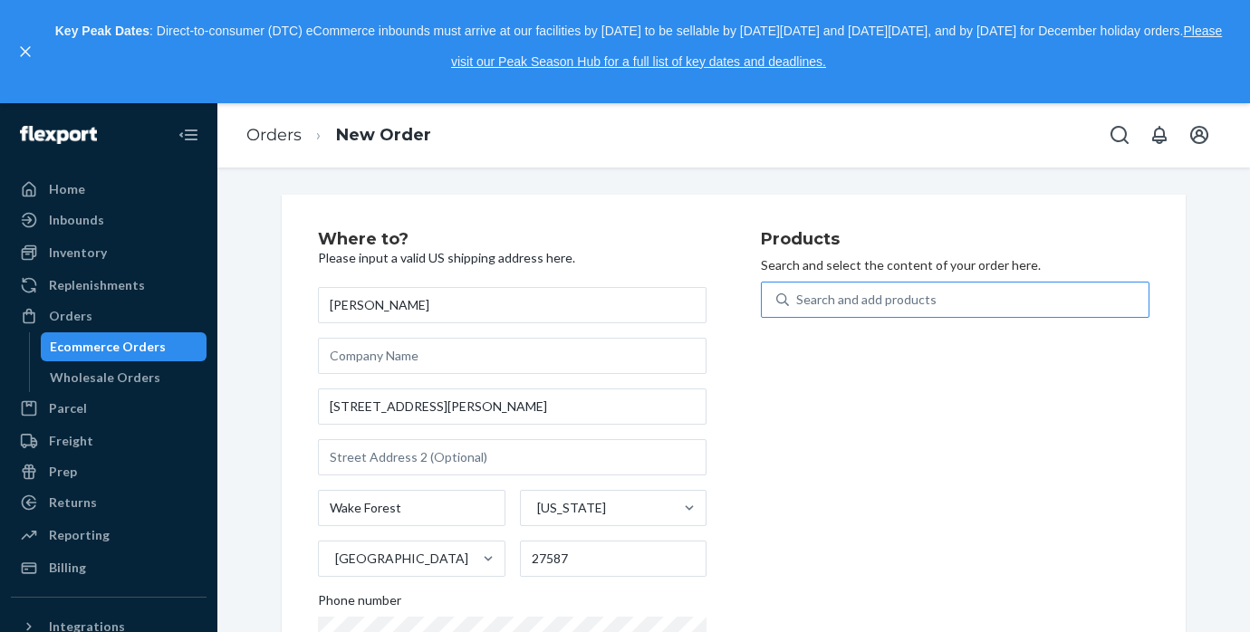
click at [867, 304] on div "Search and add products" at bounding box center [866, 300] width 140 height 18
click at [798, 304] on input "Search and add products" at bounding box center [797, 300] width 2 height 18
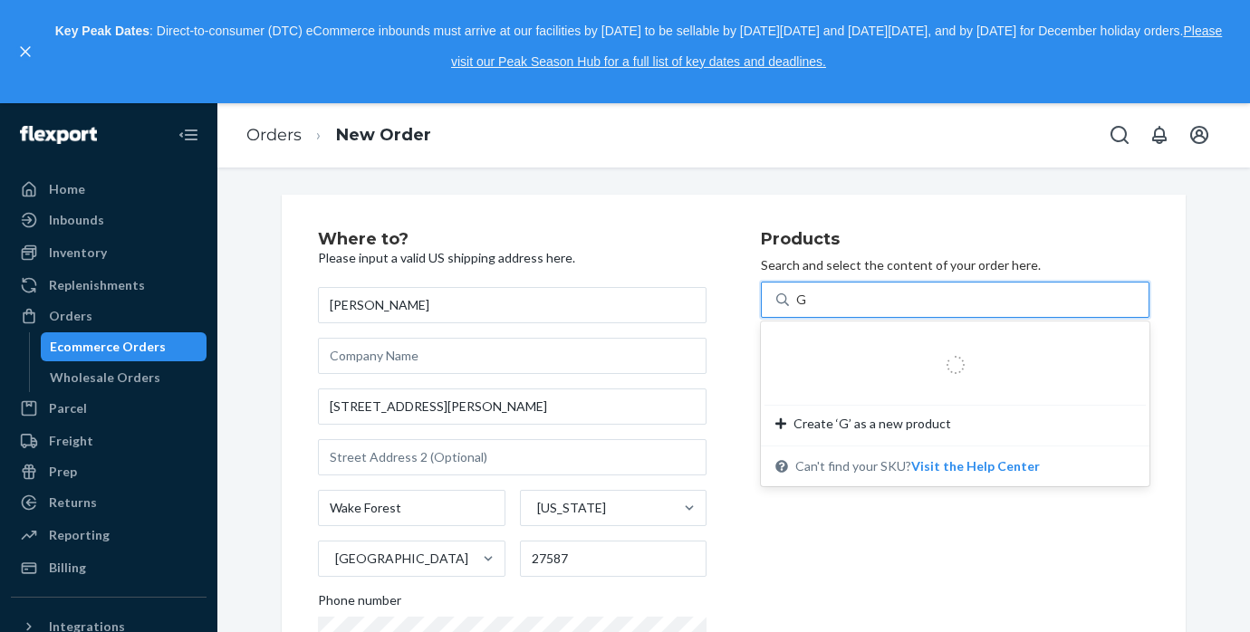
type input "GD"
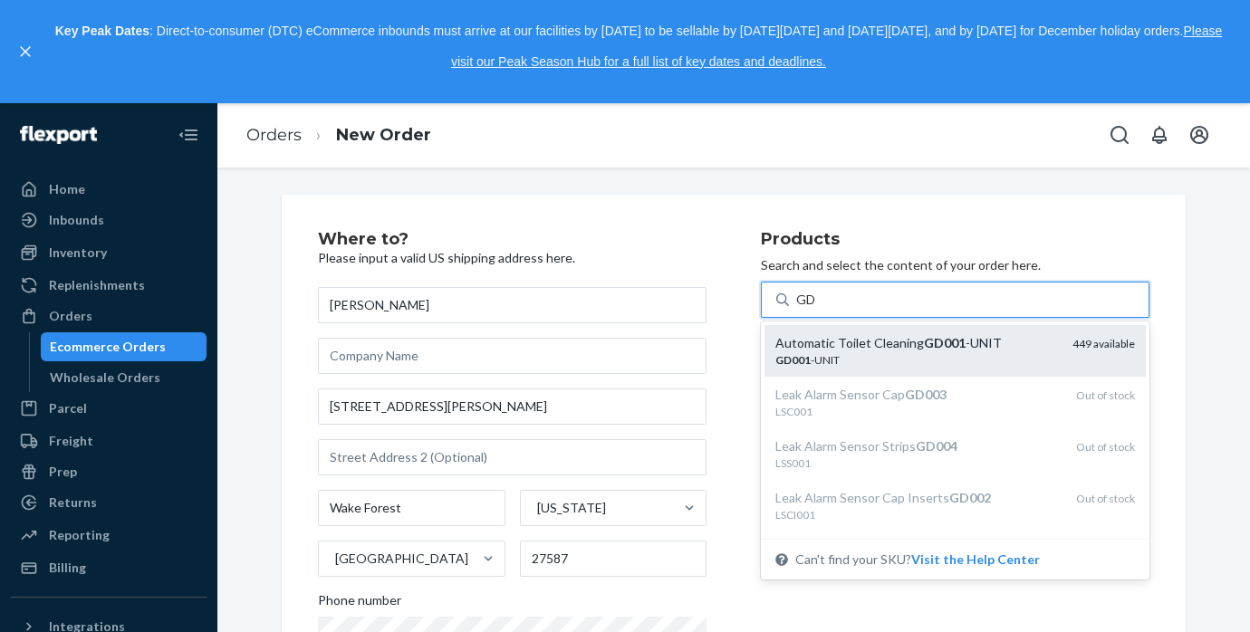
click at [901, 342] on div "Automatic Toilet Cleaning GD001 -UNIT" at bounding box center [916, 343] width 283 height 18
click at [817, 309] on input "GD" at bounding box center [806, 300] width 21 height 18
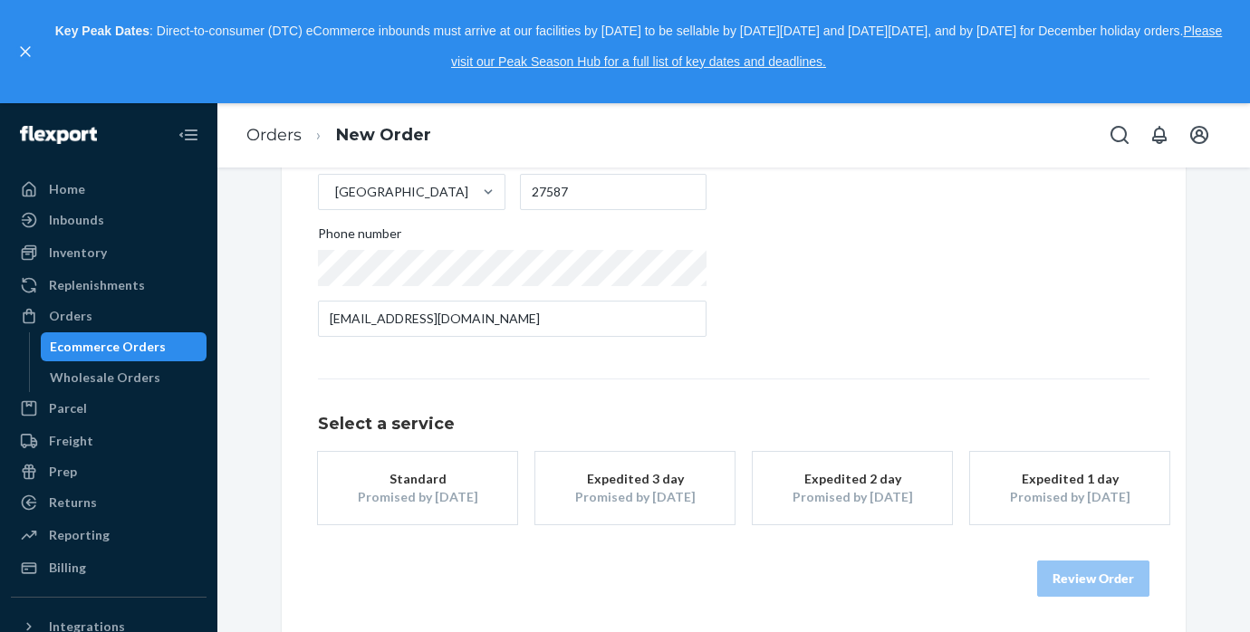
scroll to position [366, 0]
click at [446, 505] on div "Promised by [DATE]" at bounding box center [417, 498] width 145 height 18
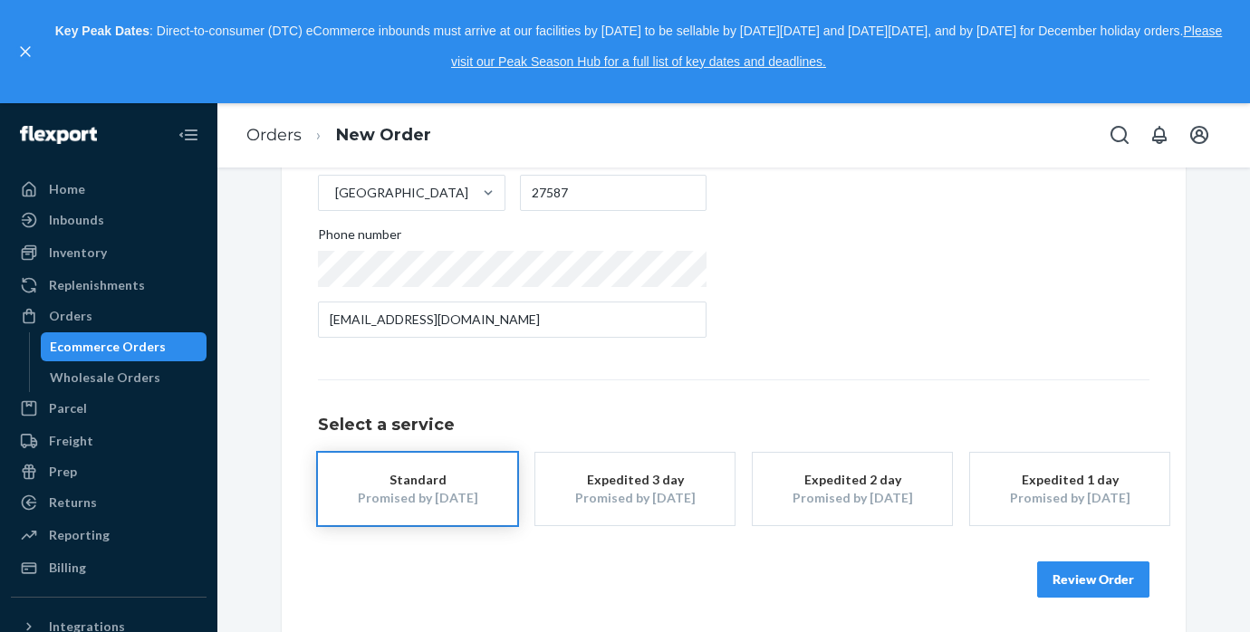
click at [1080, 581] on button "Review Order" at bounding box center [1093, 580] width 112 height 36
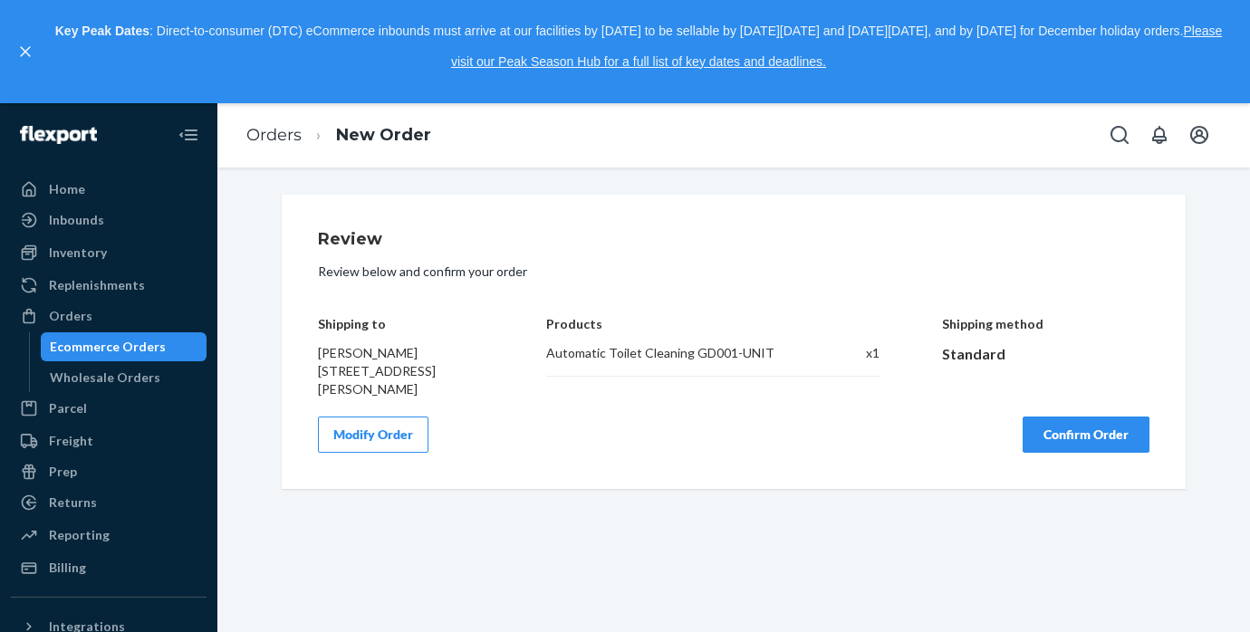
scroll to position [0, 0]
click at [1096, 437] on button "Confirm Order" at bounding box center [1086, 435] width 127 height 36
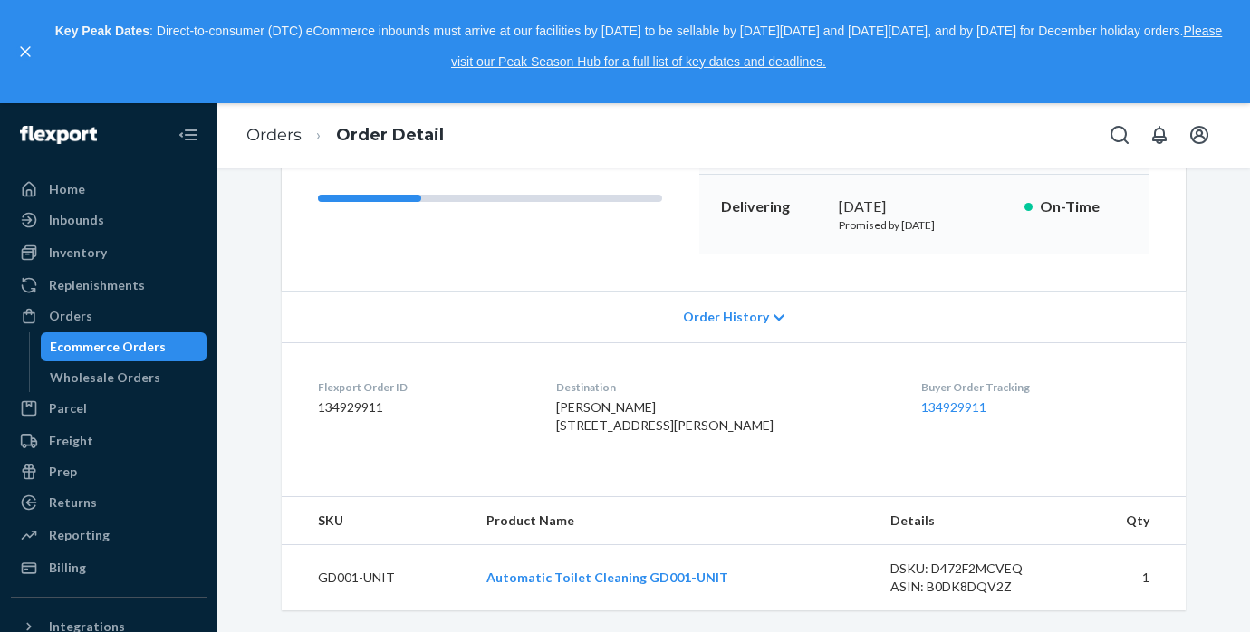
scroll to position [301, 0]
click at [125, 350] on div "Ecommerce Orders" at bounding box center [108, 347] width 116 height 18
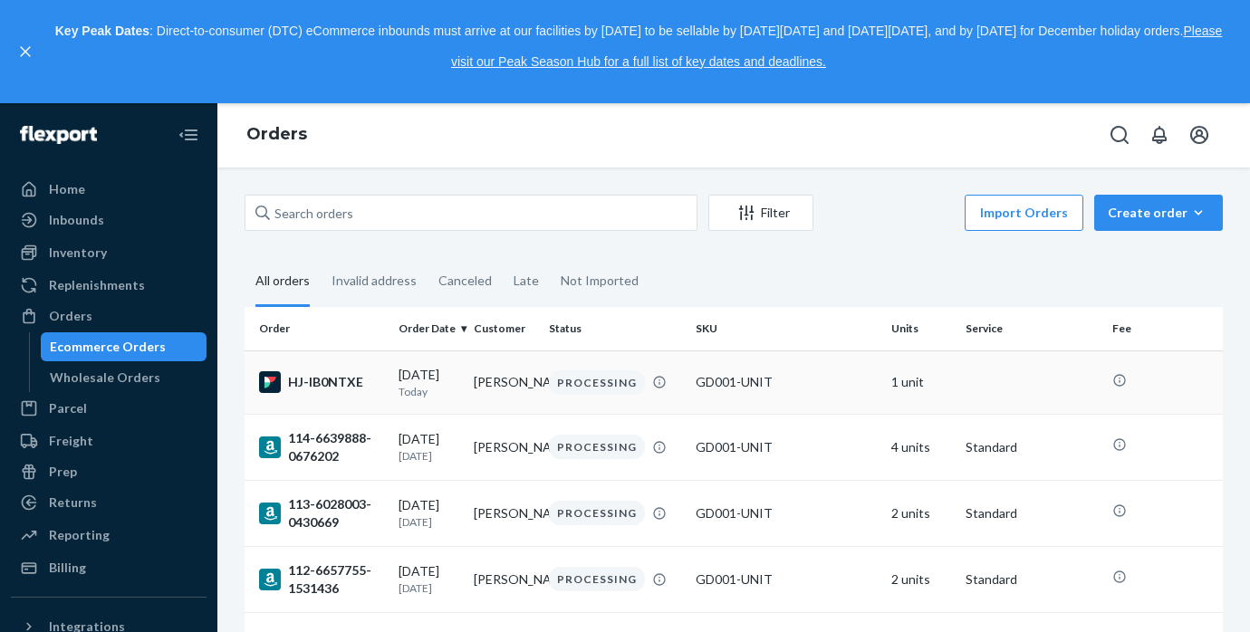
click at [977, 385] on td at bounding box center [1031, 382] width 147 height 63
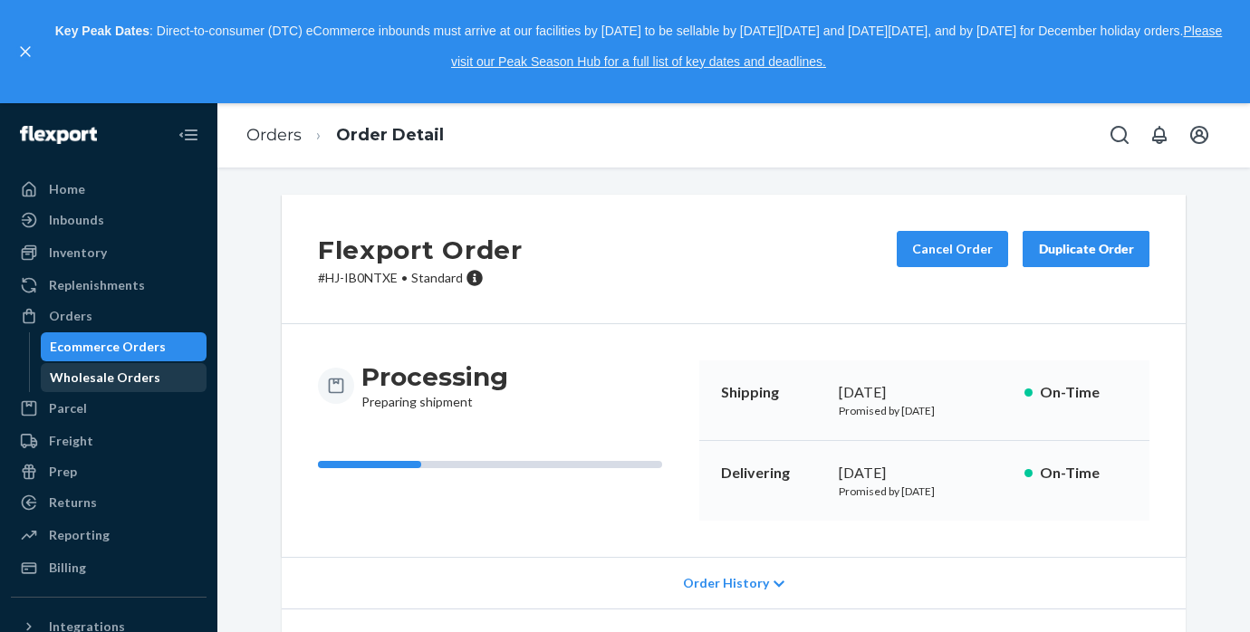
click at [98, 380] on div "Wholesale Orders" at bounding box center [105, 378] width 111 height 18
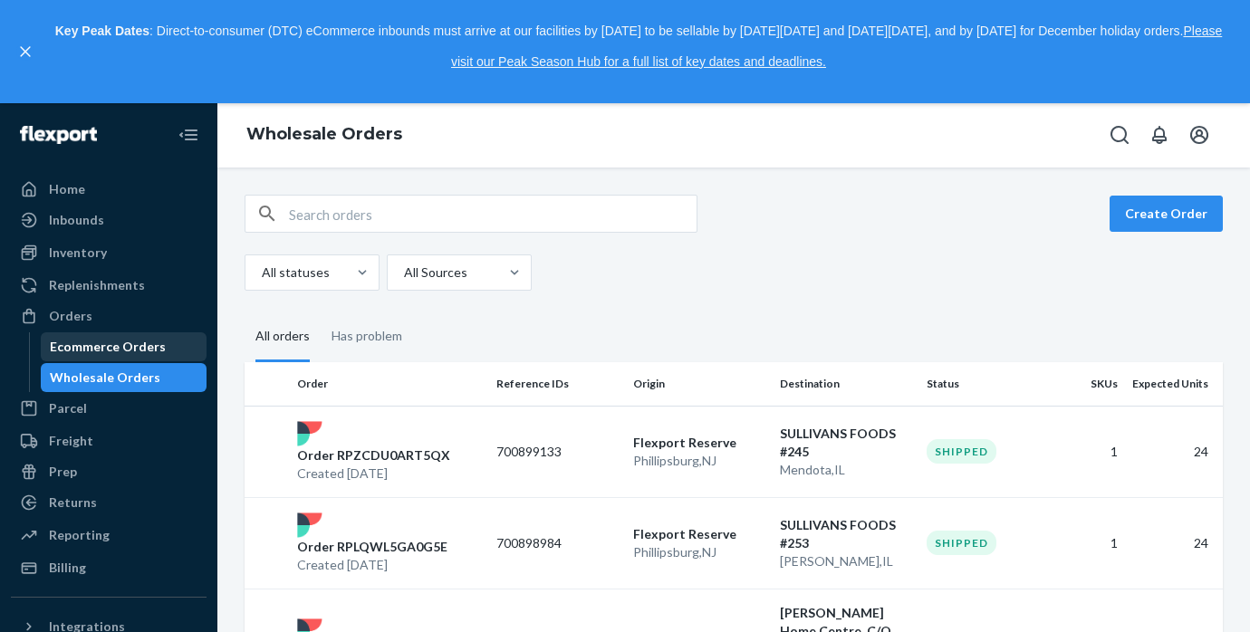
click at [112, 351] on div "Ecommerce Orders" at bounding box center [108, 347] width 116 height 18
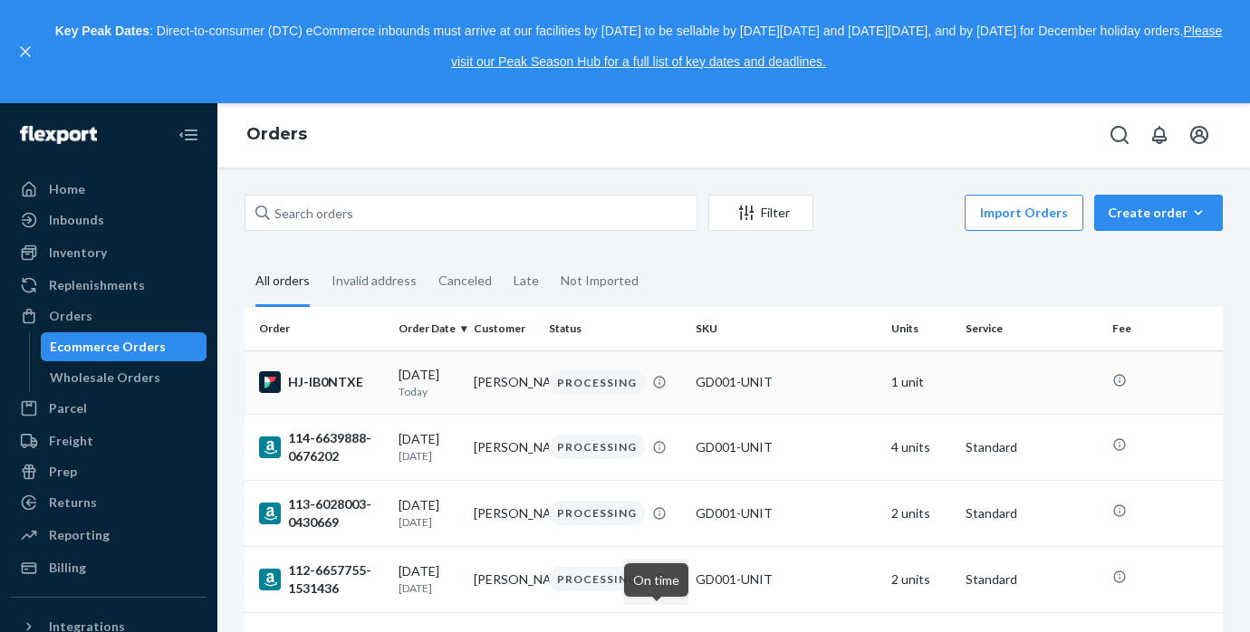
click at [788, 379] on div "GD001-UNIT" at bounding box center [786, 382] width 181 height 18
